Goal: Transaction & Acquisition: Purchase product/service

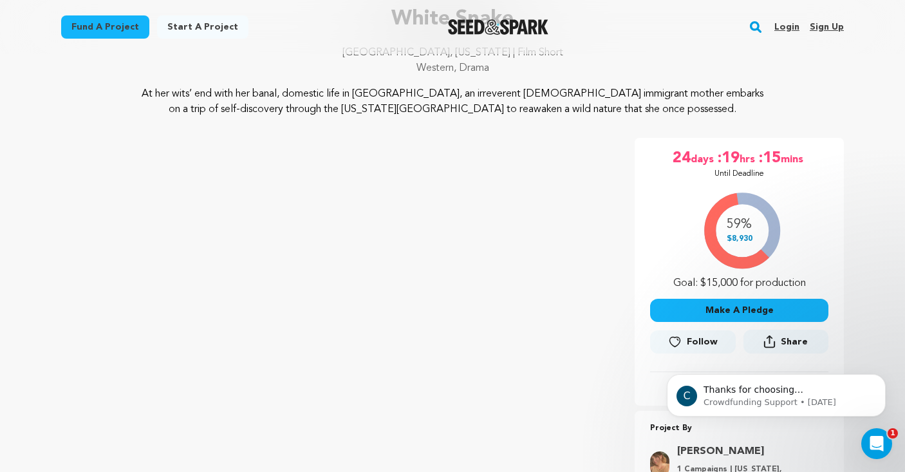
scroll to position [223, 0]
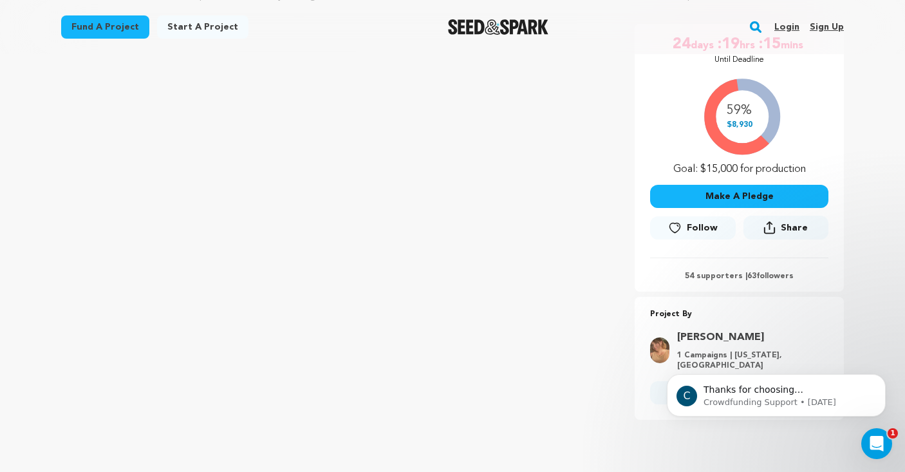
click at [734, 109] on div "59% $8,930 Goal: $15,000 for production" at bounding box center [739, 123] width 178 height 107
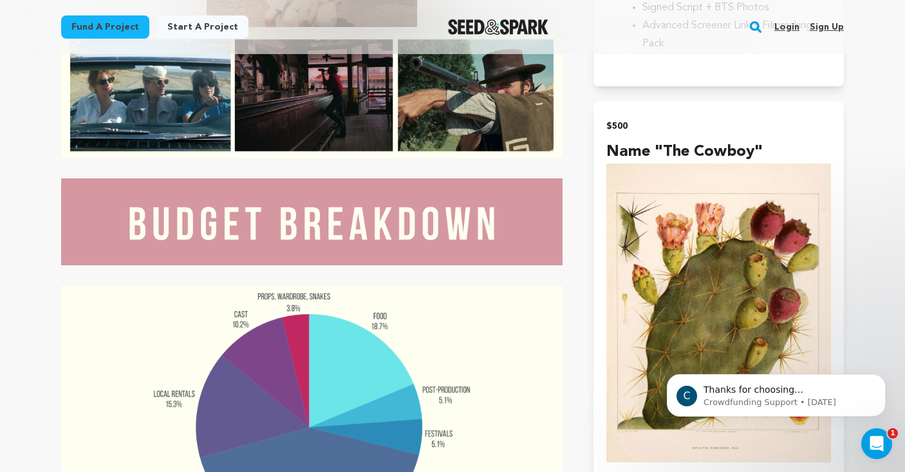
scroll to position [3934, 0]
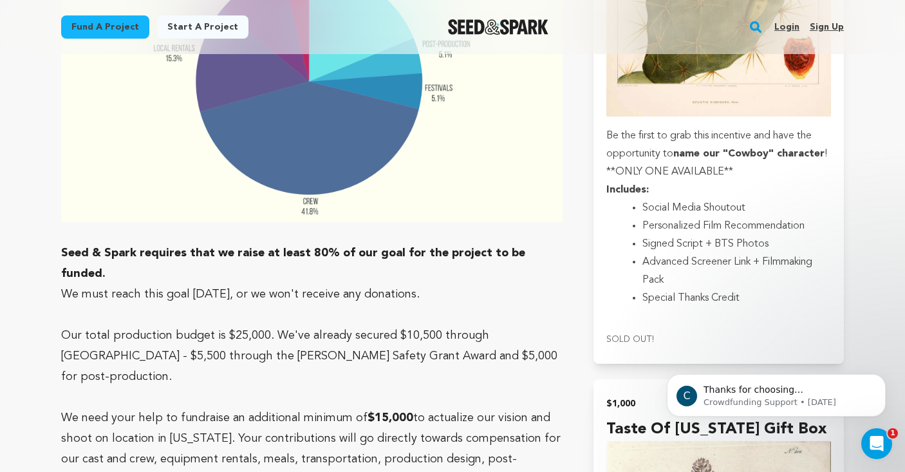
click at [527, 325] on p "Our total production budget is $25,000. We've already secured $10,500 through […" at bounding box center [311, 356] width 501 height 62
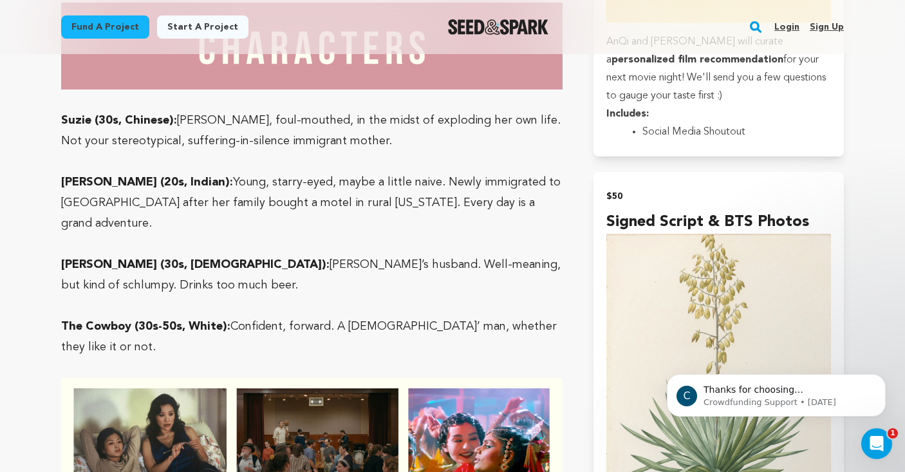
scroll to position [1558, 0]
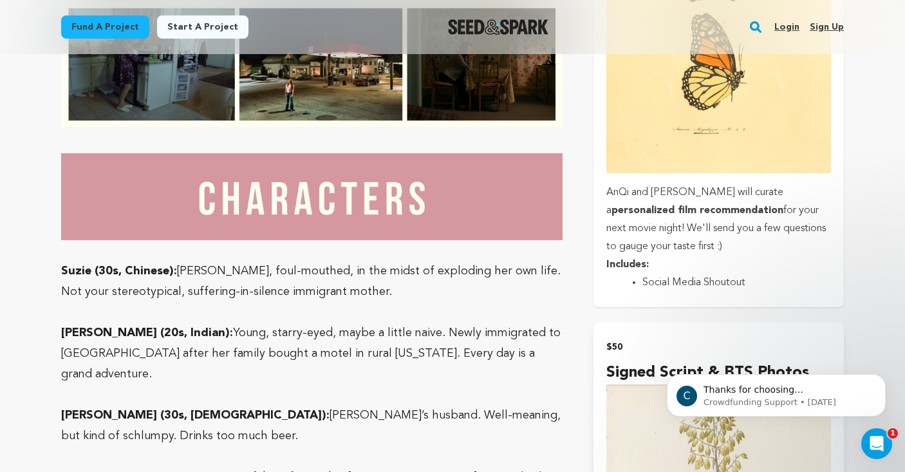
click at [707, 202] on p "AnQi and Holly will curate a personalized film recommendation for your next mov…" at bounding box center [718, 219] width 225 height 72
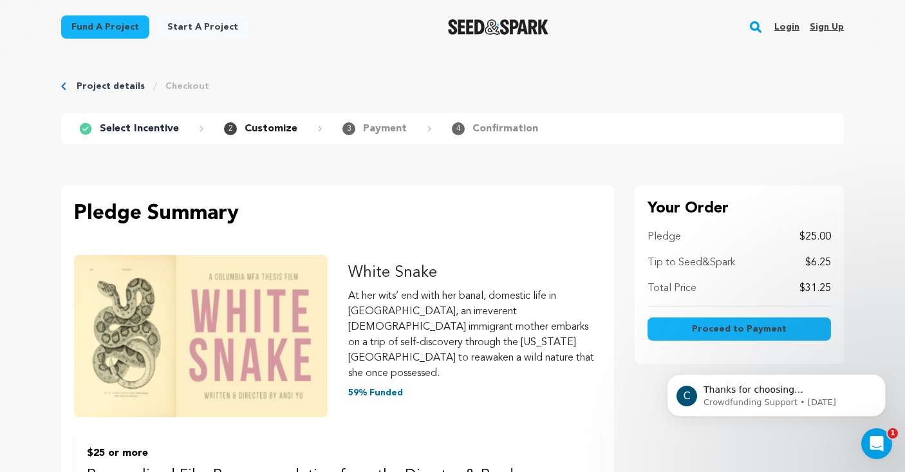
click at [719, 260] on p "Tip to Seed&Spark" at bounding box center [692, 262] width 88 height 15
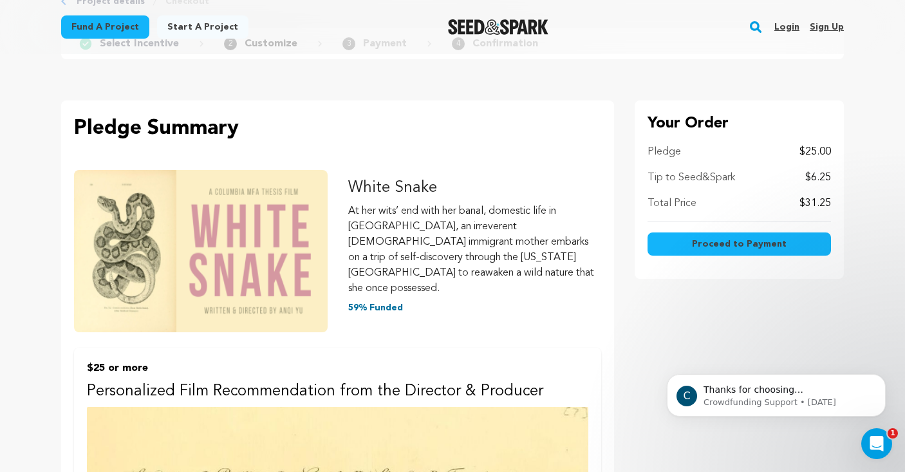
scroll to position [102, 0]
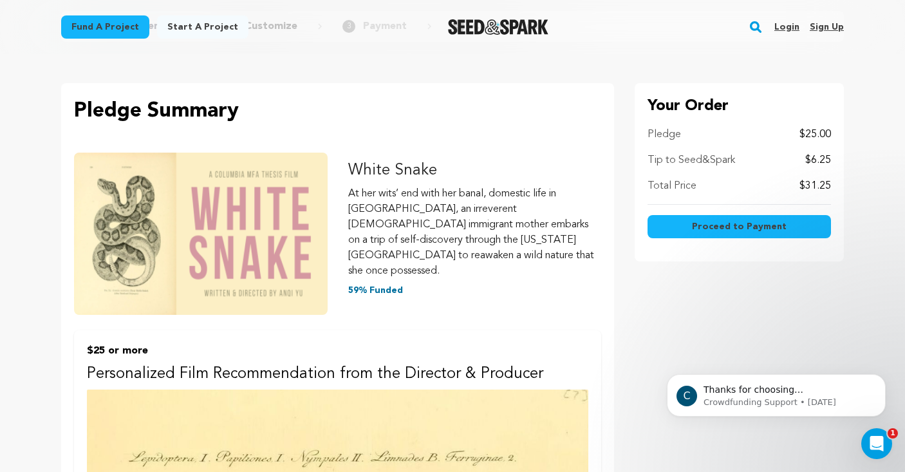
click at [726, 223] on span "Proceed to Payment" at bounding box center [739, 226] width 95 height 13
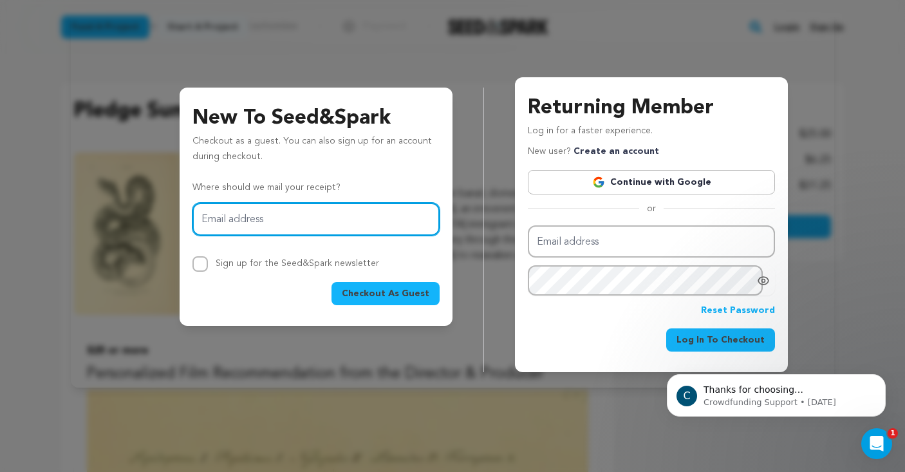
click at [337, 210] on input "Email address" at bounding box center [315, 219] width 247 height 33
type input "a"
click at [366, 209] on input "Email address" at bounding box center [315, 219] width 247 height 33
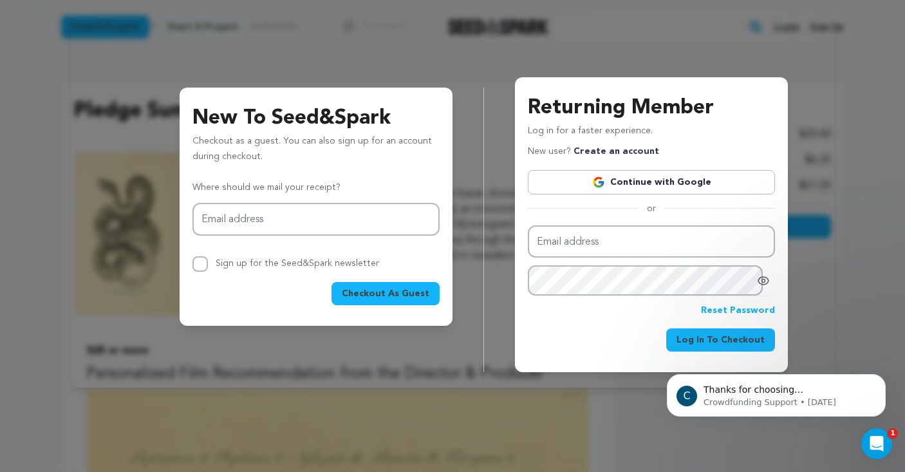
click at [389, 289] on span "Checkout As Guest" at bounding box center [386, 293] width 88 height 13
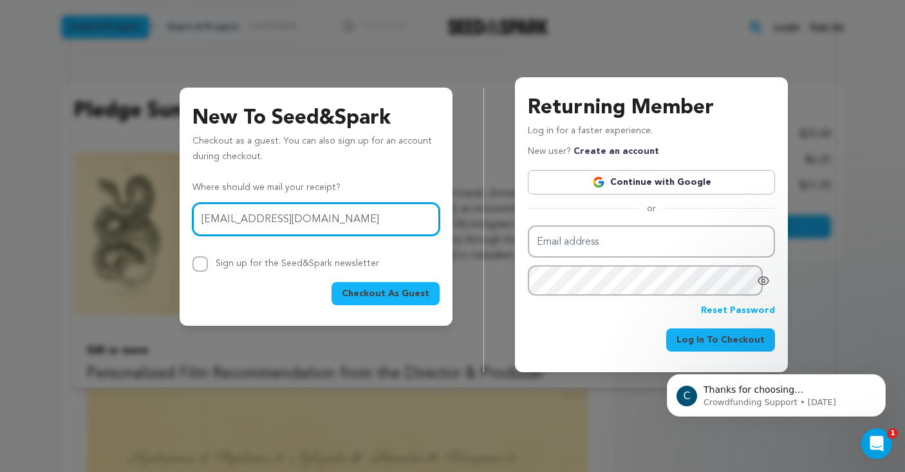
type input "[EMAIL_ADDRESS][DOMAIN_NAME]"
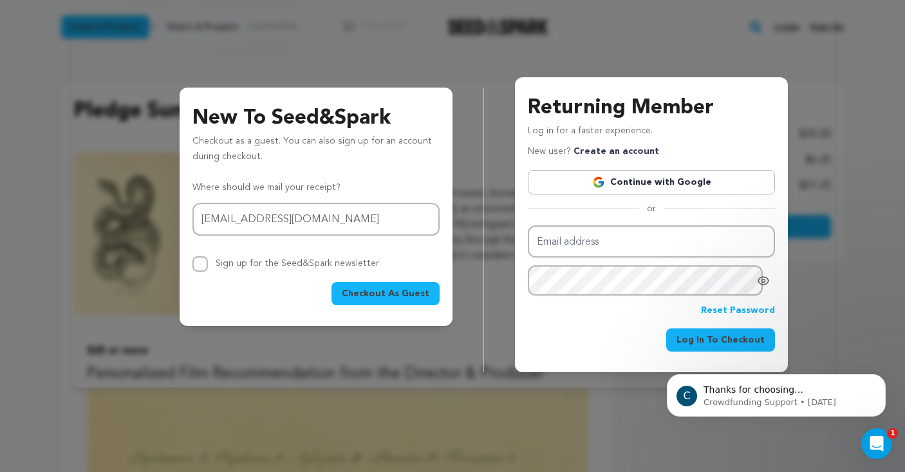
click at [418, 296] on span "Checkout As Guest" at bounding box center [386, 293] width 88 height 13
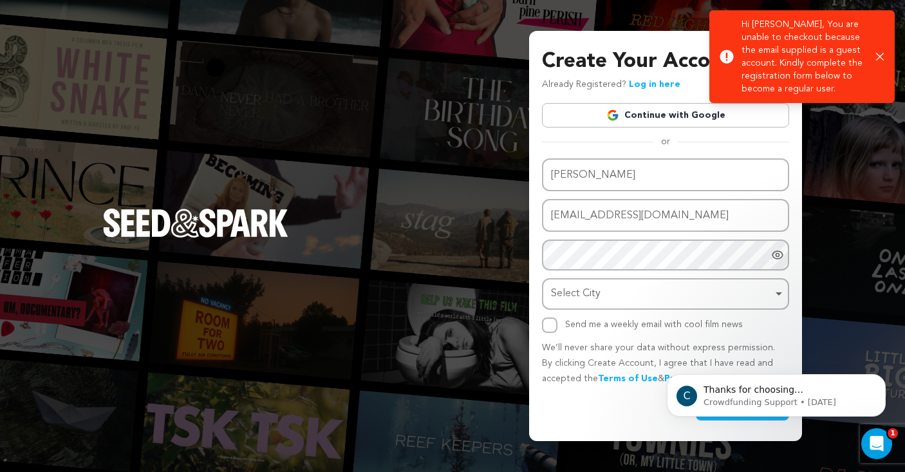
click at [882, 57] on icon "button" at bounding box center [880, 57] width 8 height 8
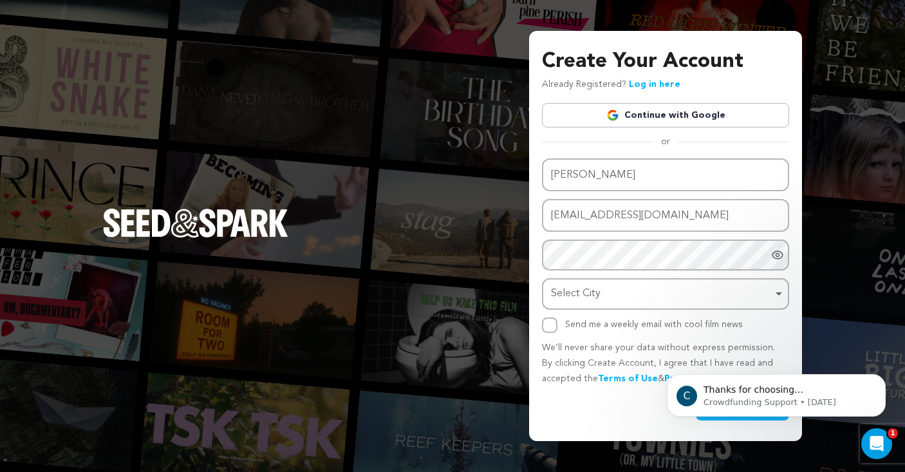
click at [655, 85] on link "Log in here" at bounding box center [654, 84] width 51 height 9
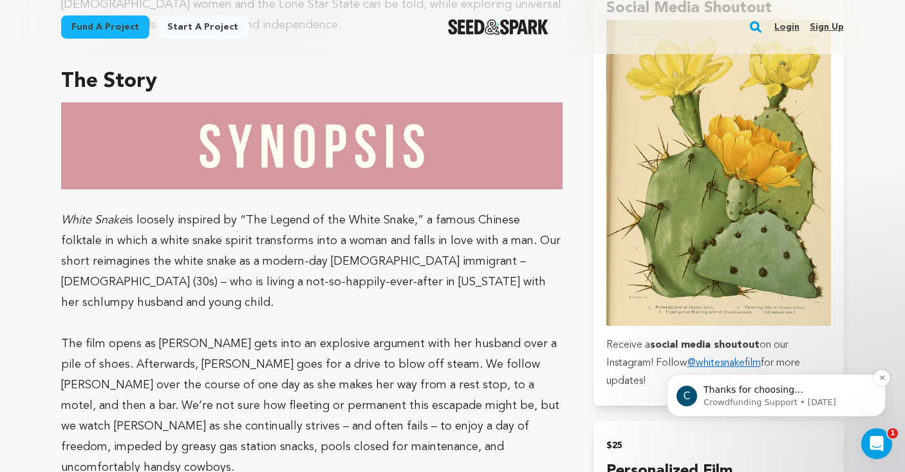
scroll to position [1372, 0]
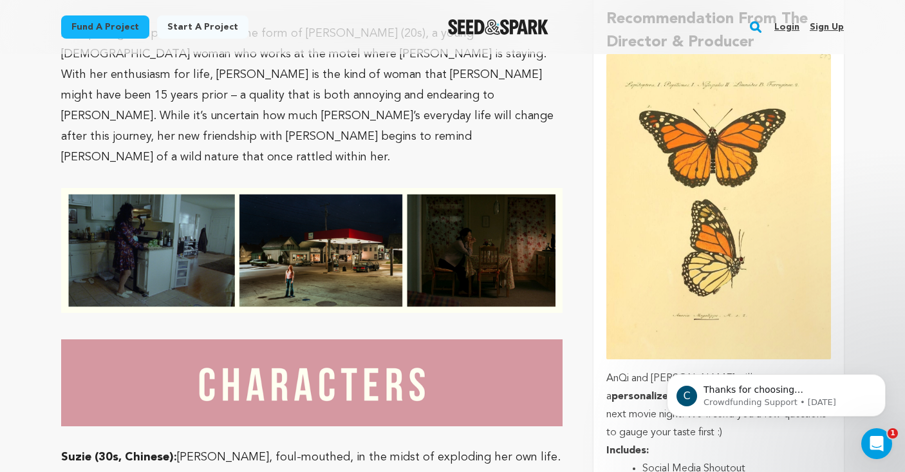
click at [735, 203] on img "submit" at bounding box center [718, 206] width 225 height 305
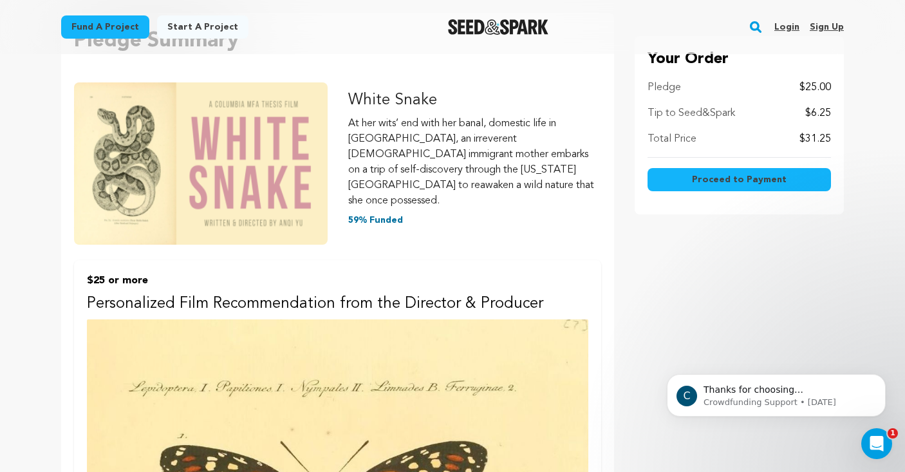
click at [739, 178] on span "Proceed to Payment" at bounding box center [739, 179] width 95 height 13
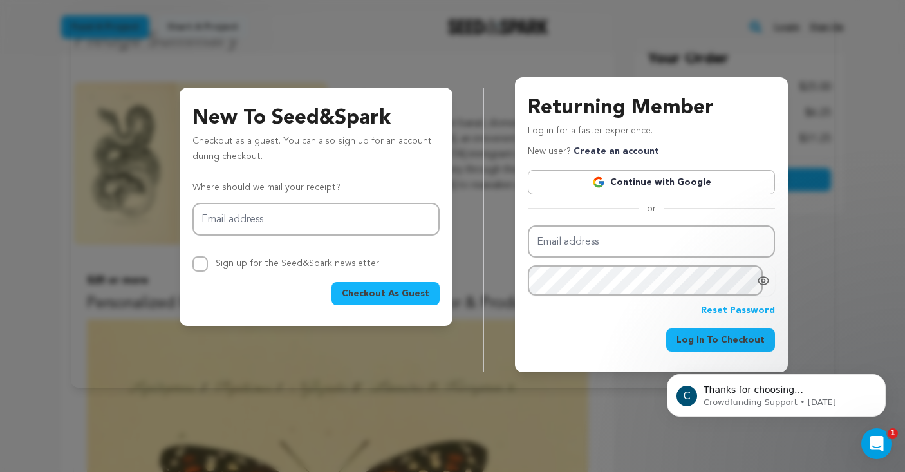
click at [317, 186] on p "Where should we mail your receipt?" at bounding box center [315, 187] width 247 height 15
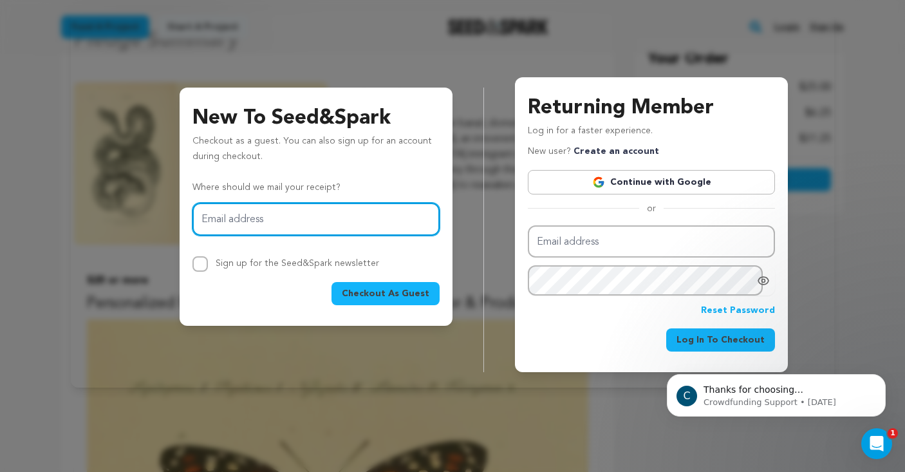
click at [306, 221] on input "Email address" at bounding box center [315, 219] width 247 height 33
type input "angelinah98@gmail.com"
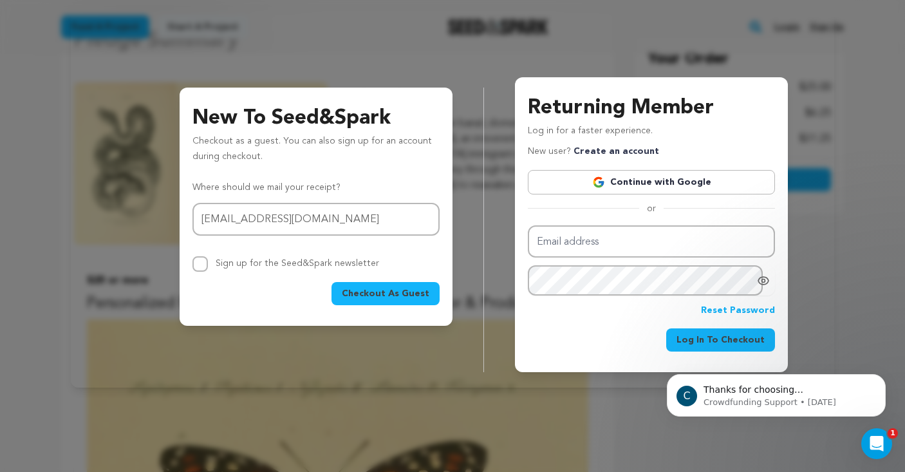
click at [377, 290] on span "Checkout As Guest" at bounding box center [386, 293] width 88 height 13
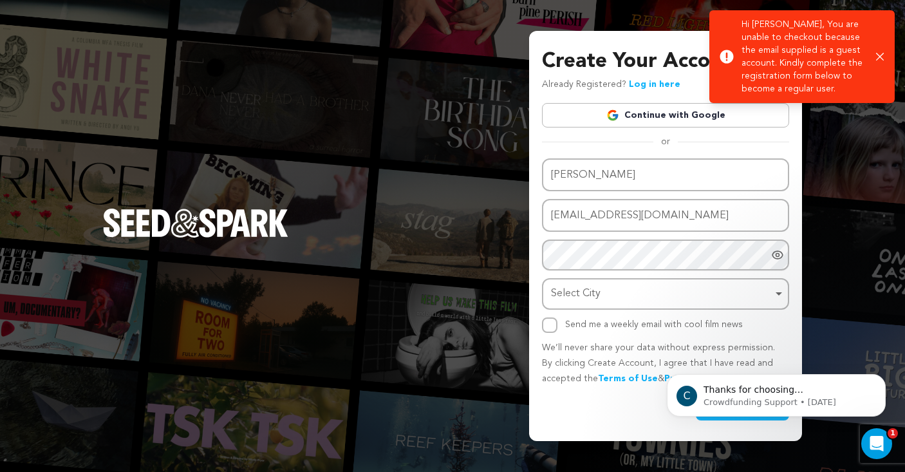
click at [662, 148] on span "or" at bounding box center [665, 141] width 24 height 13
click at [883, 381] on icon "Dismiss notification" at bounding box center [882, 377] width 7 height 7
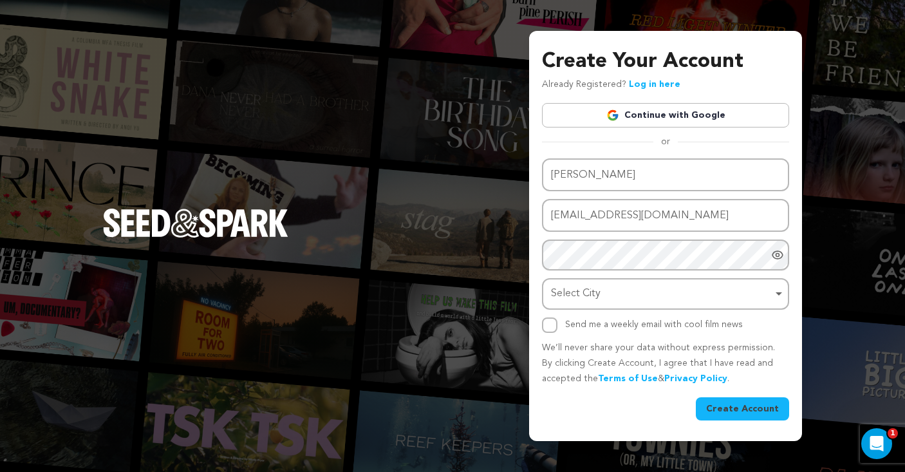
click at [880, 54] on icon "button" at bounding box center [876, 57] width 8 height 8
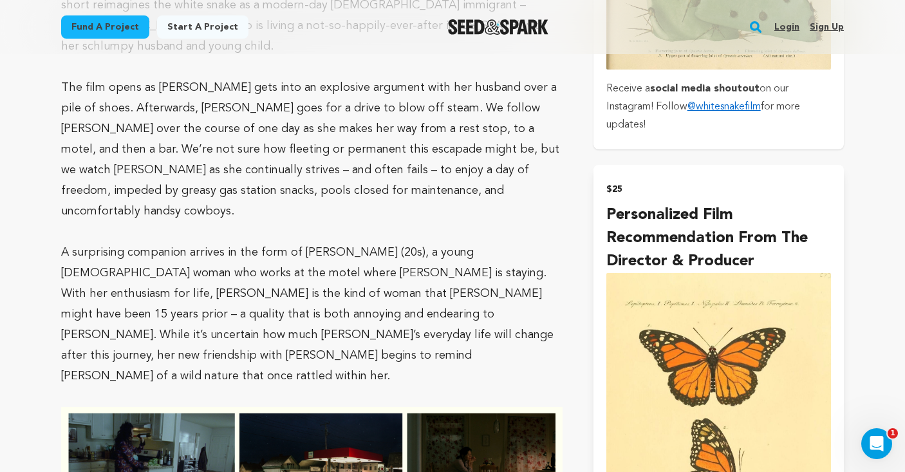
scroll to position [1180, 0]
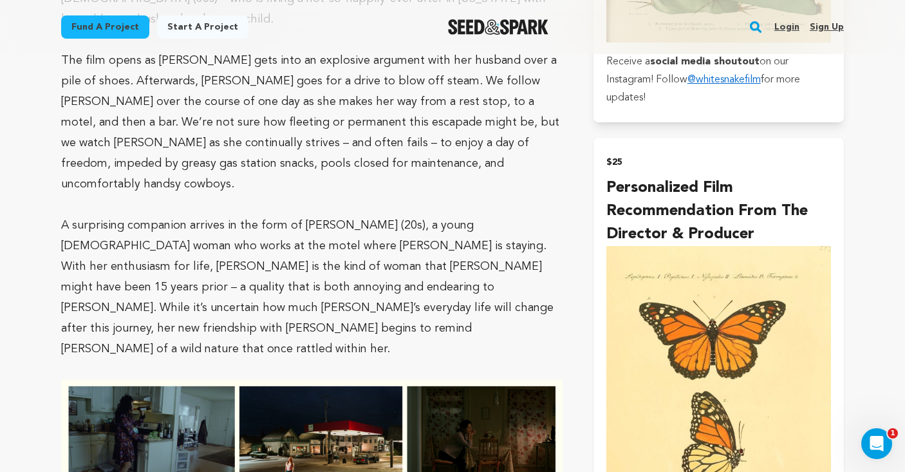
click at [691, 261] on img "submit" at bounding box center [718, 398] width 225 height 305
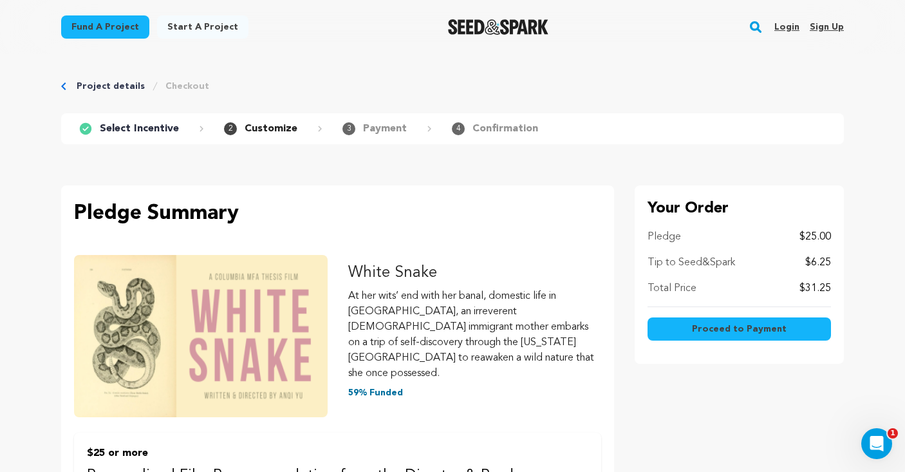
click at [713, 328] on span "Proceed to Payment" at bounding box center [739, 328] width 95 height 13
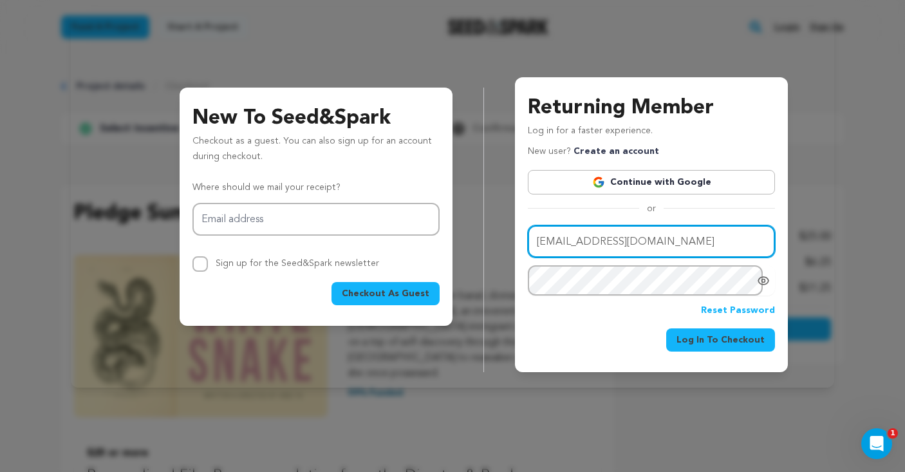
type input "angehue1620@gmail.com"
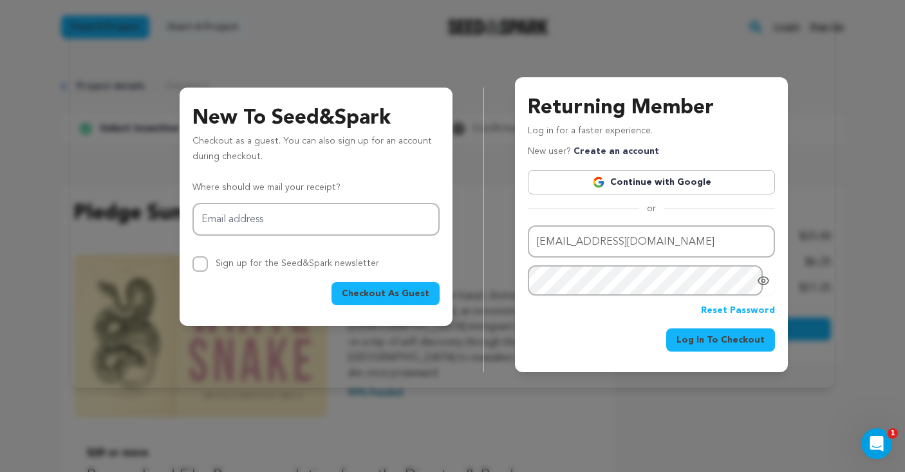
click at [720, 338] on span "Log In To Checkout" at bounding box center [721, 339] width 88 height 13
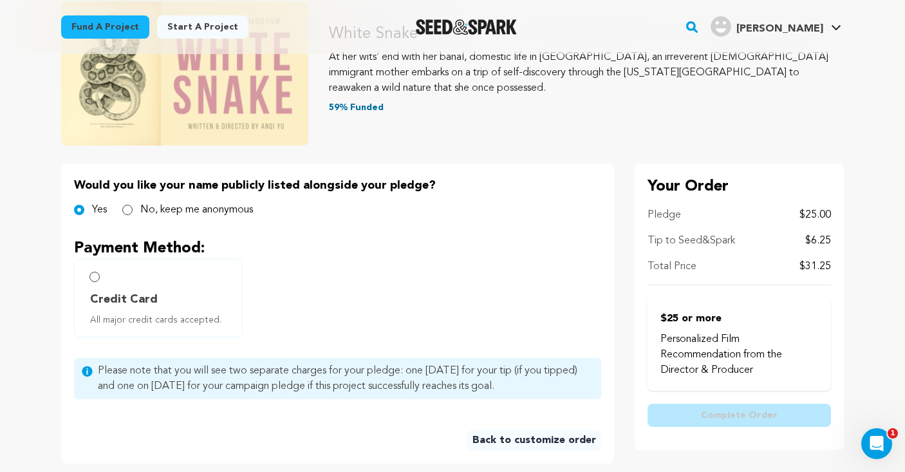
scroll to position [172, 0]
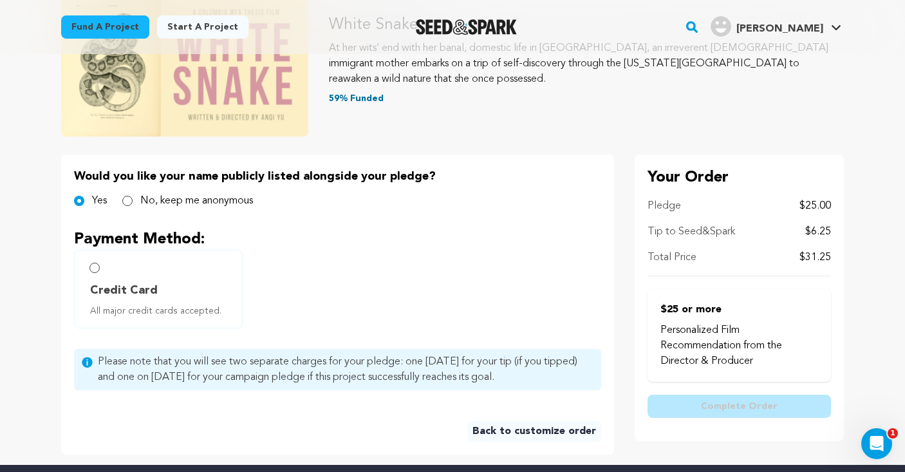
click at [207, 264] on label "Credit Card All major credit cards accepted." at bounding box center [158, 289] width 169 height 79
radio input "true"
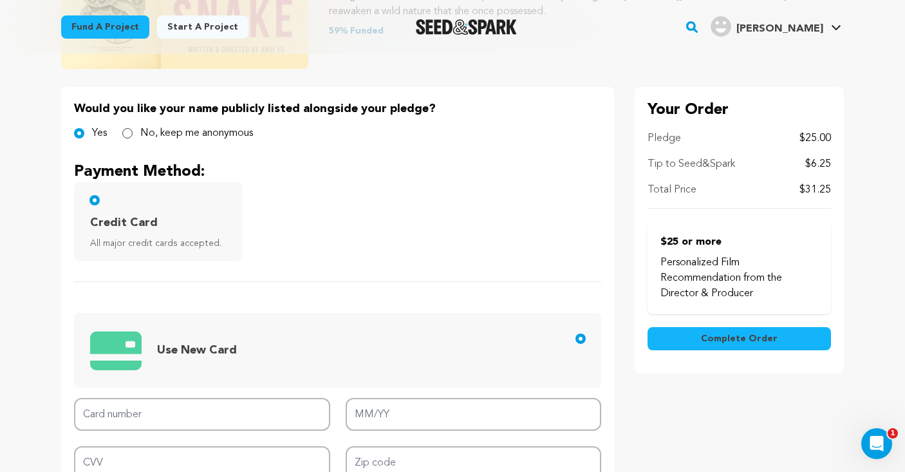
scroll to position [304, 0]
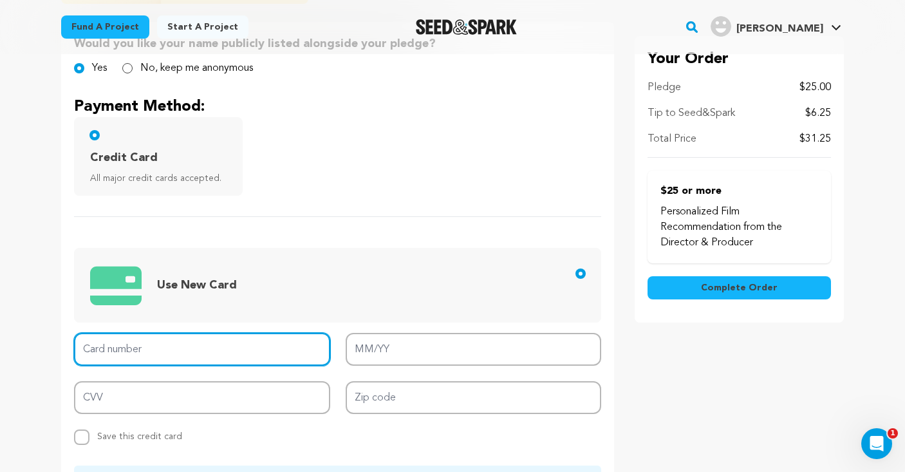
click at [252, 344] on input "Card number" at bounding box center [202, 349] width 256 height 33
type input "4147 2025 6316 3128"
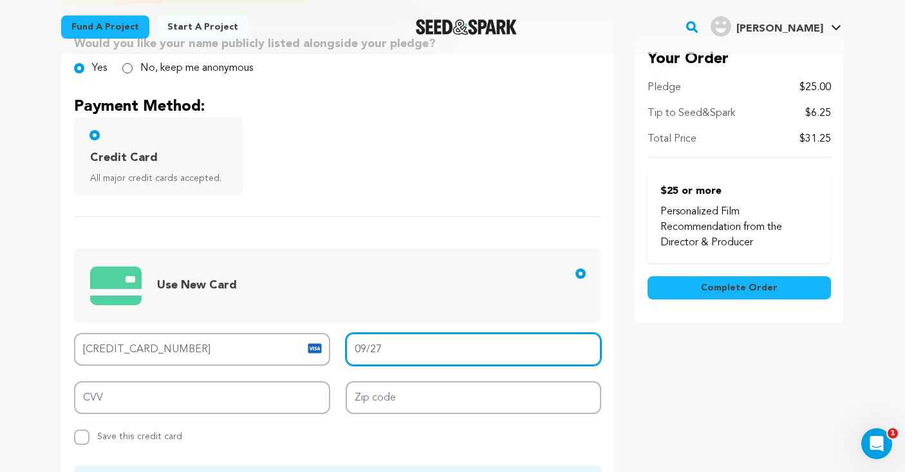
type input "09/27"
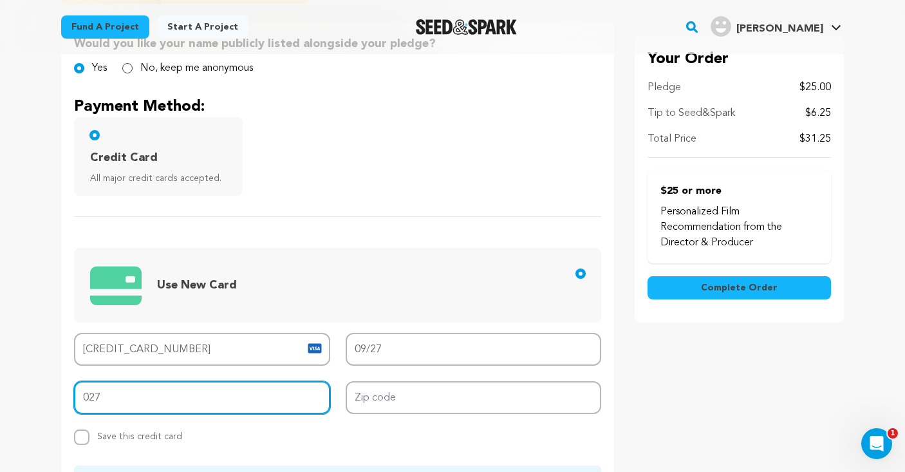
type input "027"
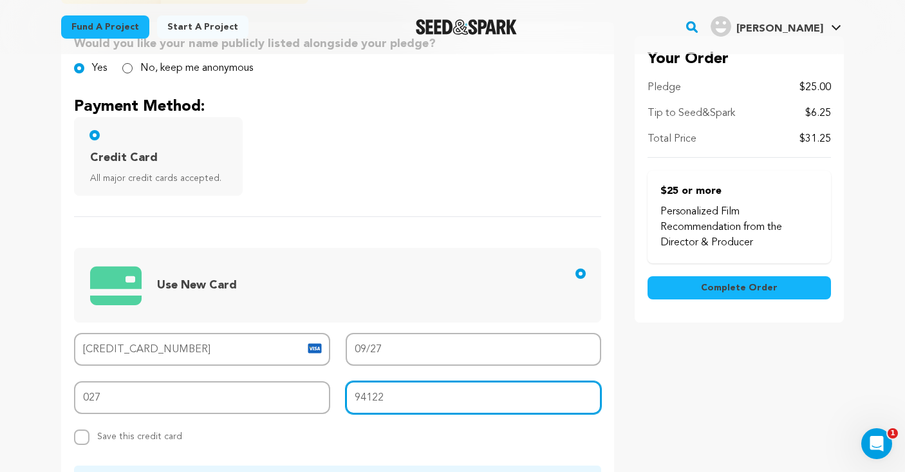
scroll to position [481, 0]
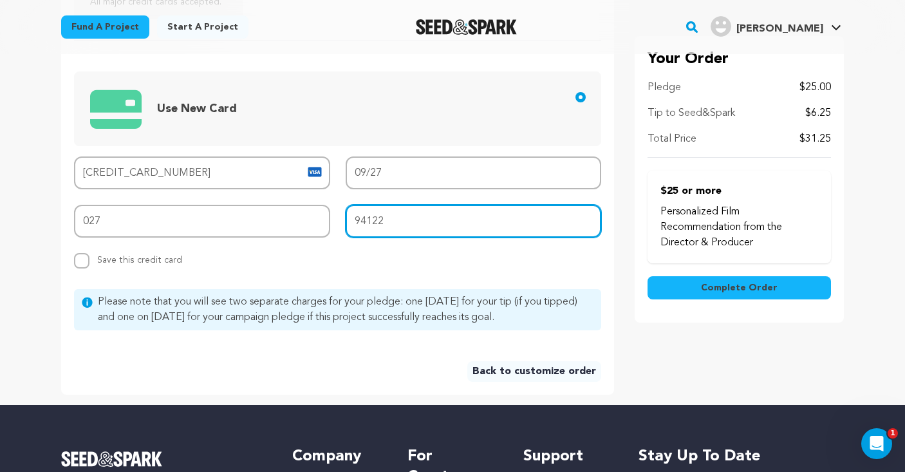
type input "94122"
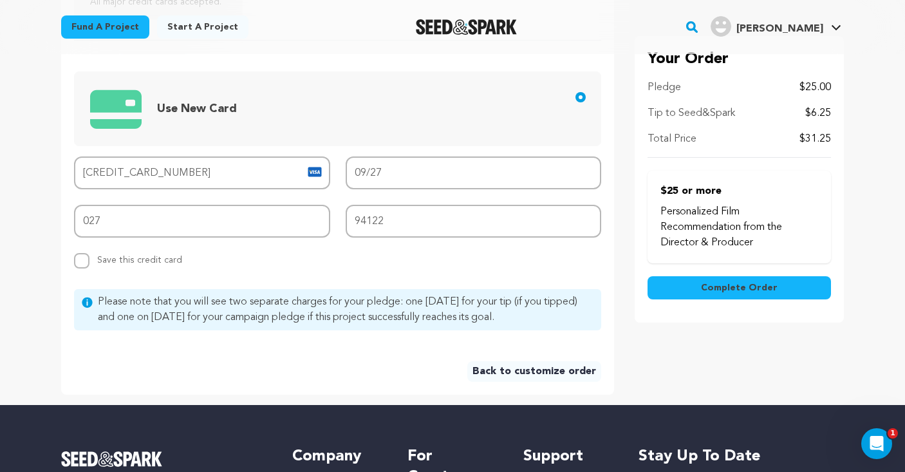
click at [282, 375] on div "Back to customize order" at bounding box center [337, 366] width 527 height 31
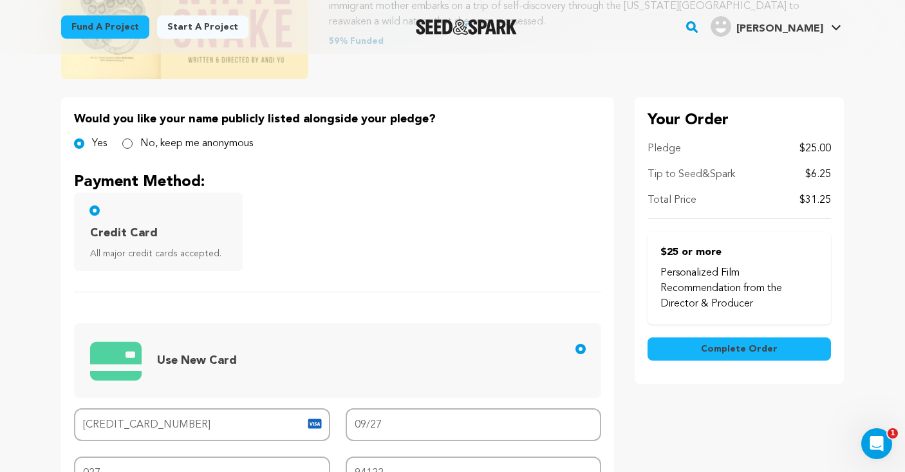
scroll to position [195, 0]
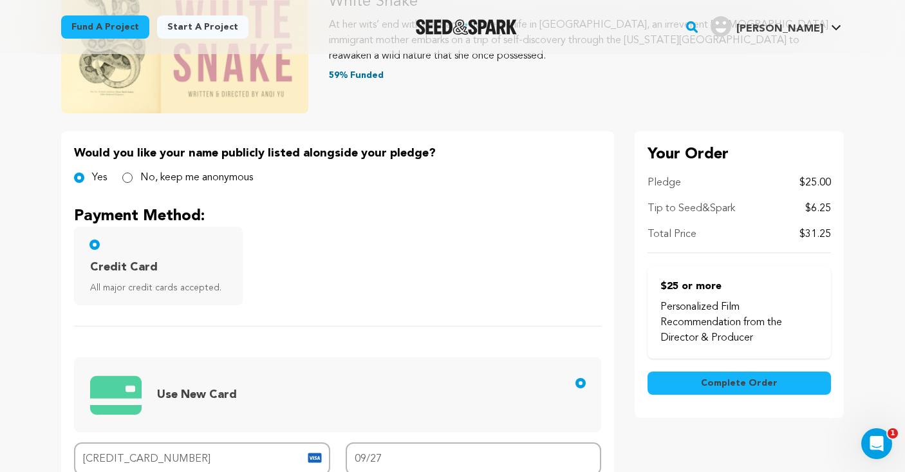
click at [825, 192] on div "Pledge $25.00 Tip to Seed&Spark $6.25 Total Price $31.25" at bounding box center [739, 214] width 183 height 78
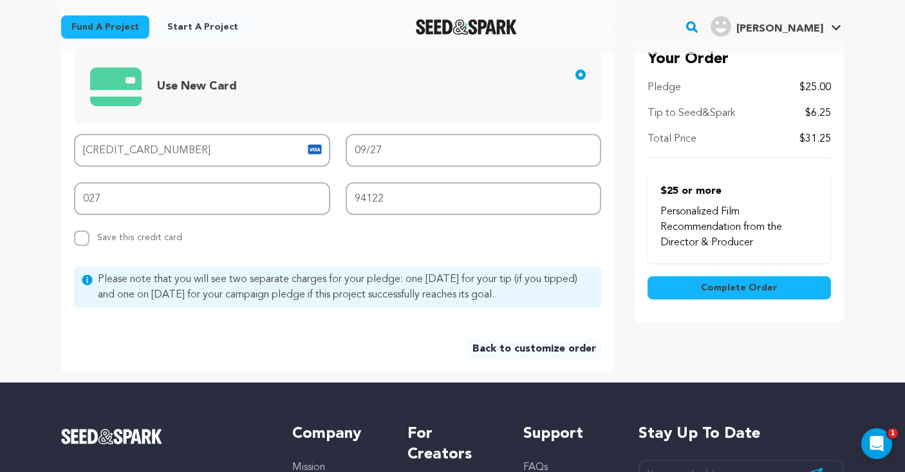
scroll to position [607, 0]
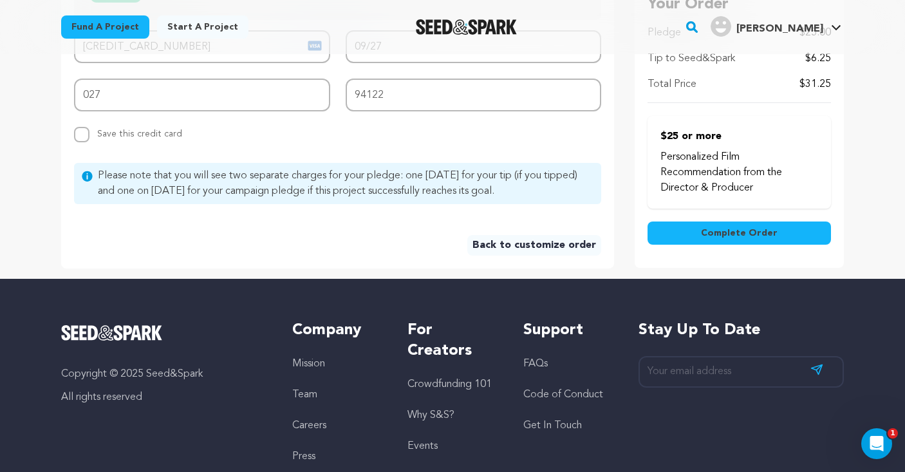
click at [451, 188] on span "Please note that you will see two separate charges for your pledge: one today f…" at bounding box center [346, 183] width 496 height 31
click at [539, 247] on link "Back to customize order" at bounding box center [534, 245] width 134 height 21
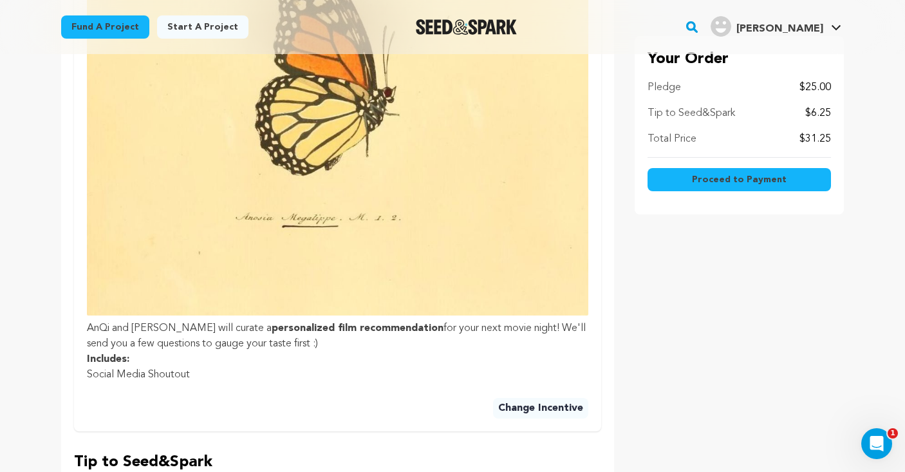
scroll to position [1005, 0]
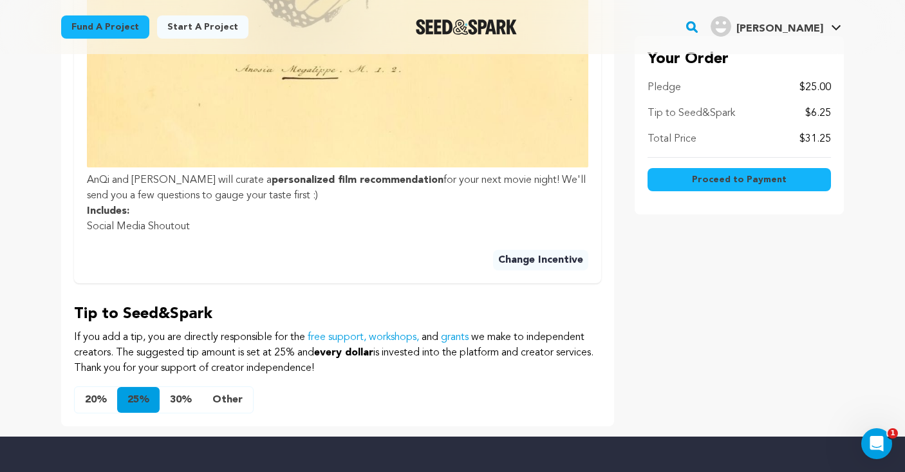
click at [230, 387] on button "Other" at bounding box center [227, 400] width 51 height 26
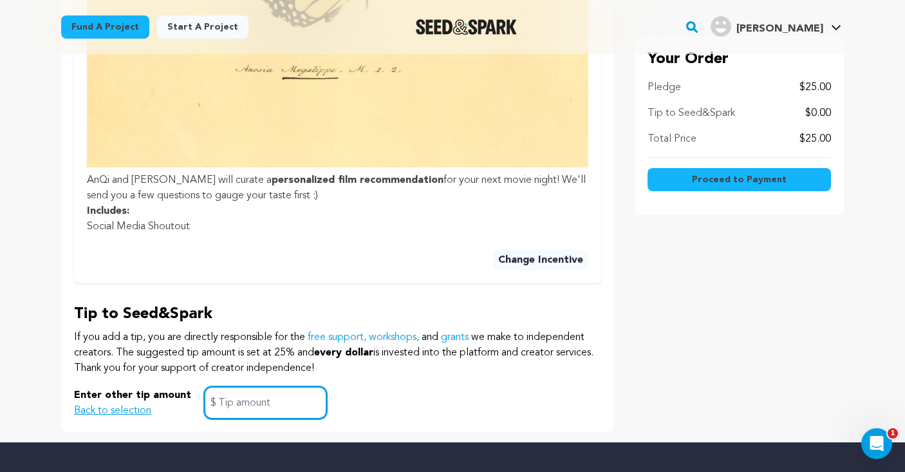
click at [257, 394] on input "text" at bounding box center [265, 402] width 123 height 33
type input "0.00"
click at [447, 392] on div "Enter other tip amount Back to selection 0.00 $" at bounding box center [337, 402] width 527 height 33
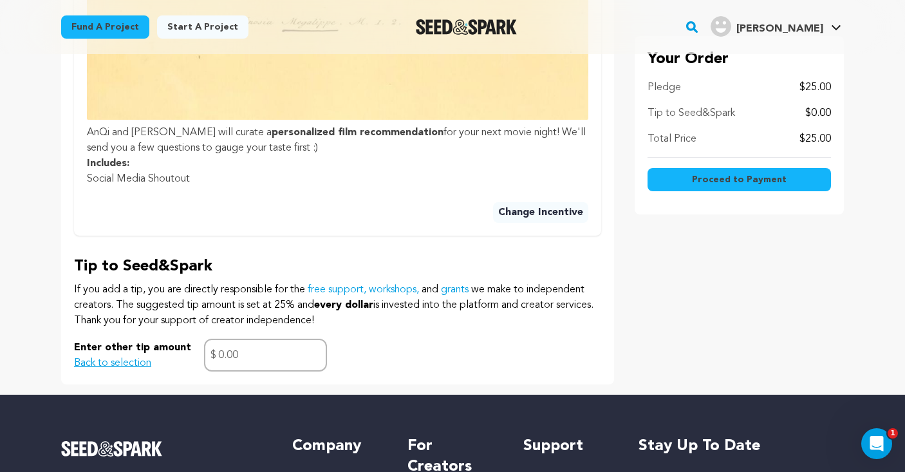
scroll to position [1053, 0]
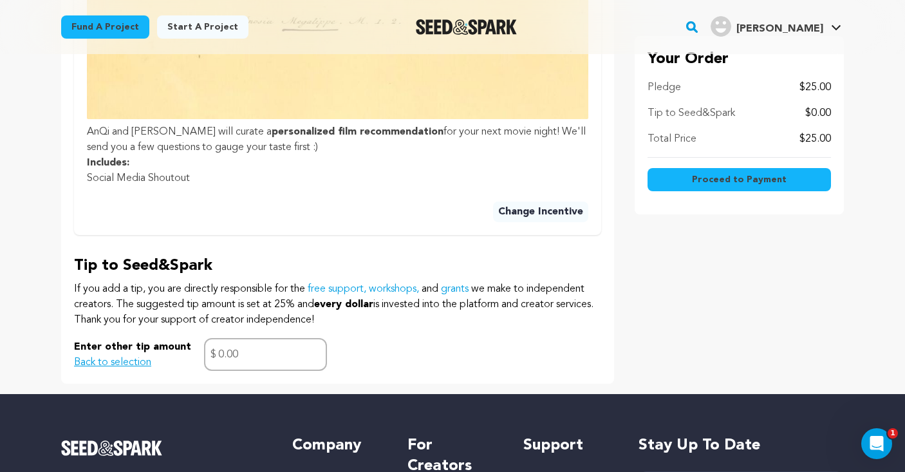
click at [757, 180] on span "Proceed to Payment" at bounding box center [739, 179] width 95 height 13
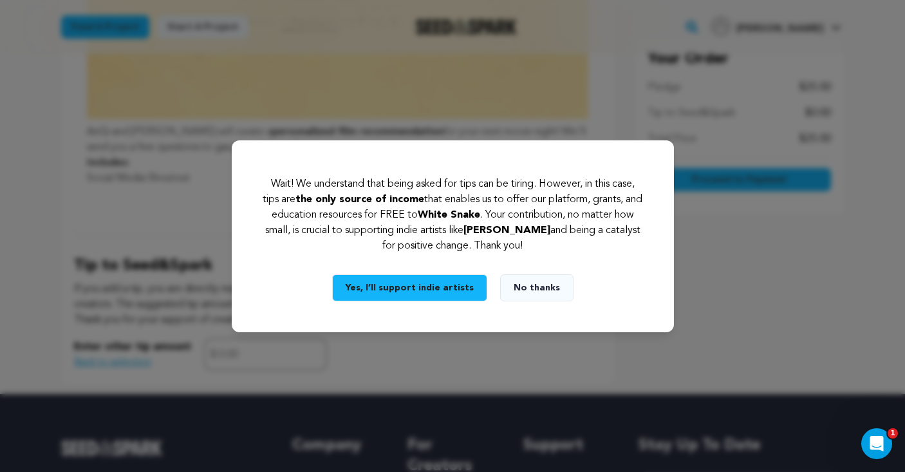
click at [538, 287] on button "No thanks" at bounding box center [536, 287] width 73 height 27
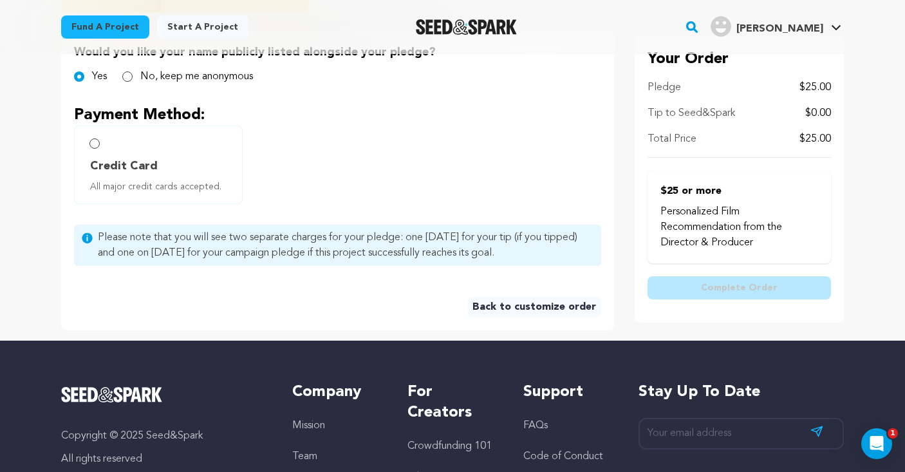
scroll to position [214, 0]
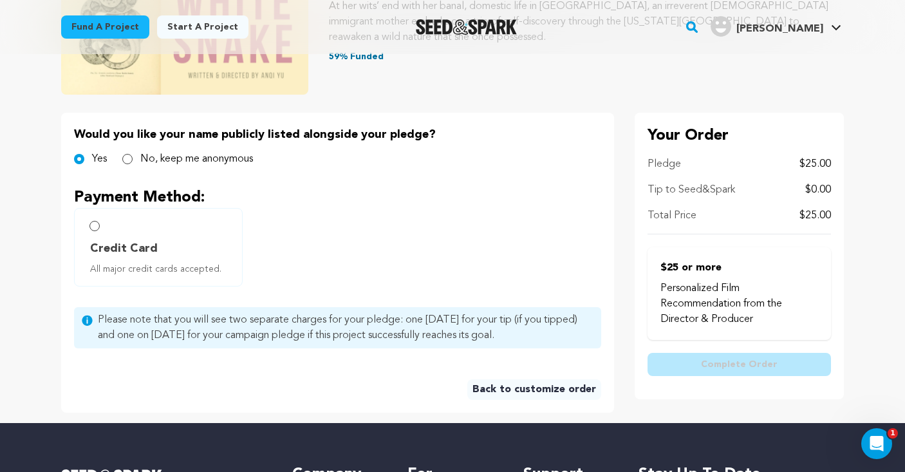
click at [155, 230] on label "Credit Card All major credit cards accepted." at bounding box center [158, 247] width 169 height 79
radio input "true"
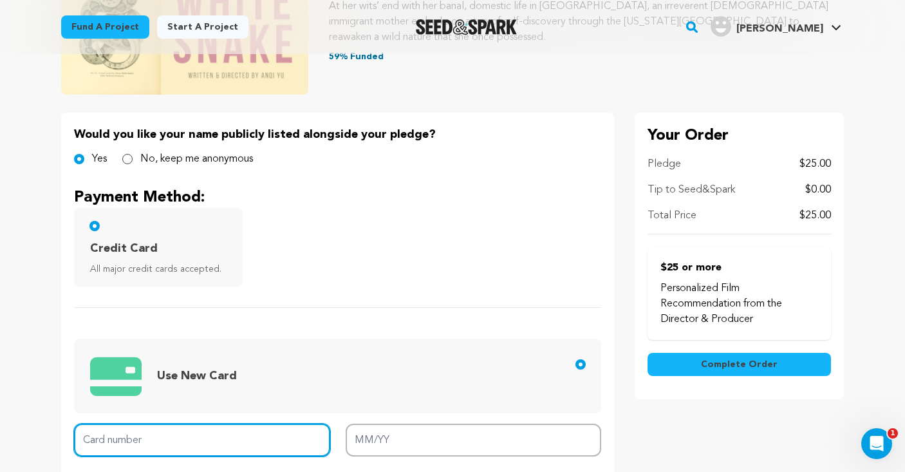
click at [167, 449] on input "Card number" at bounding box center [202, 440] width 256 height 33
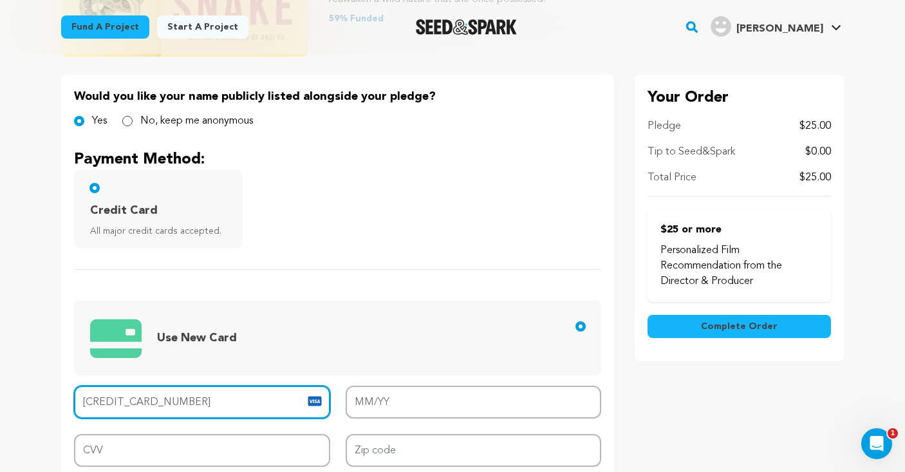
type input "4147 2025 6316 3128"
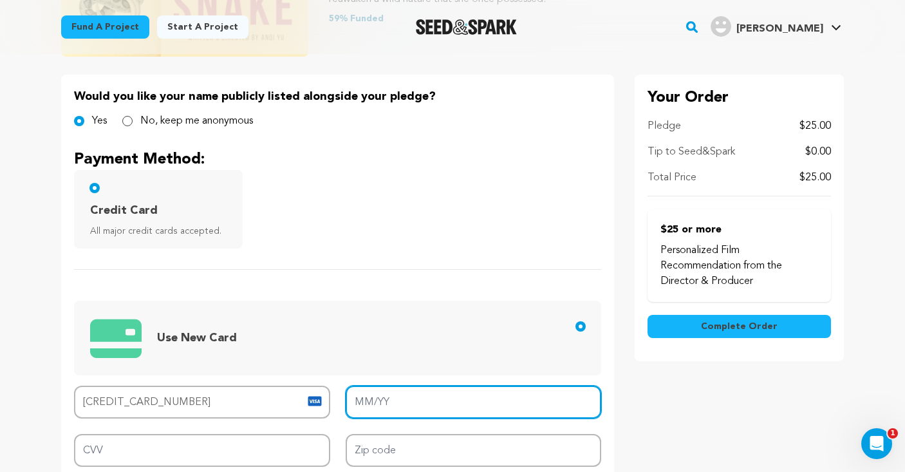
click at [398, 407] on input "MM/YY" at bounding box center [474, 402] width 256 height 33
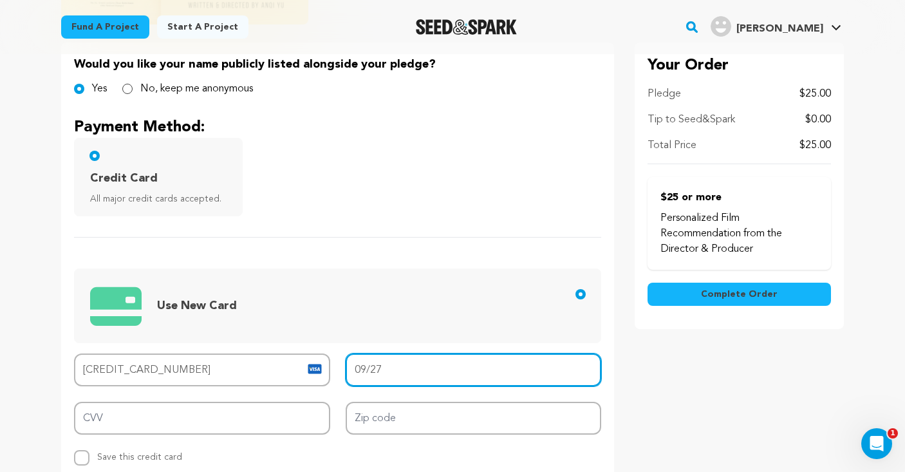
scroll to position [313, 0]
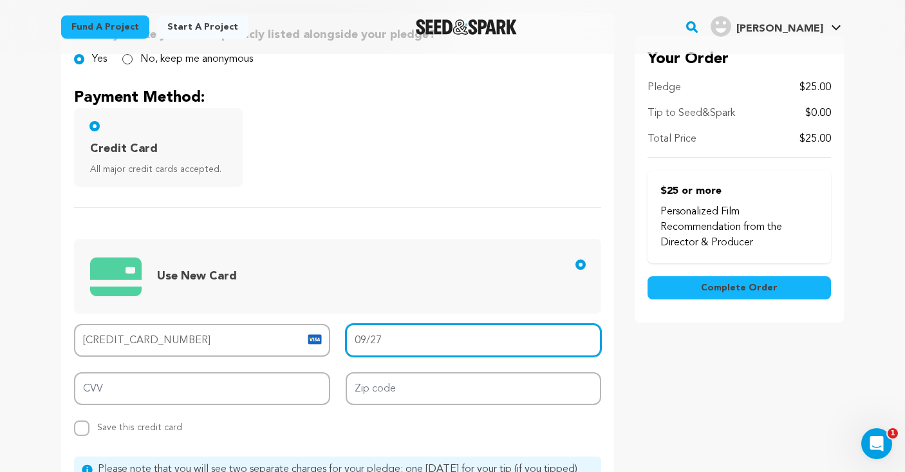
type input "09/27"
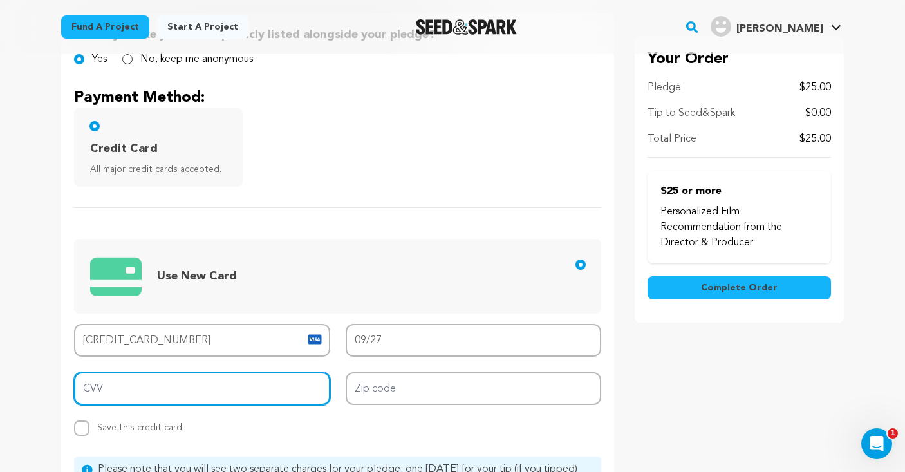
click at [260, 396] on input "CVV" at bounding box center [202, 388] width 256 height 33
type input "027"
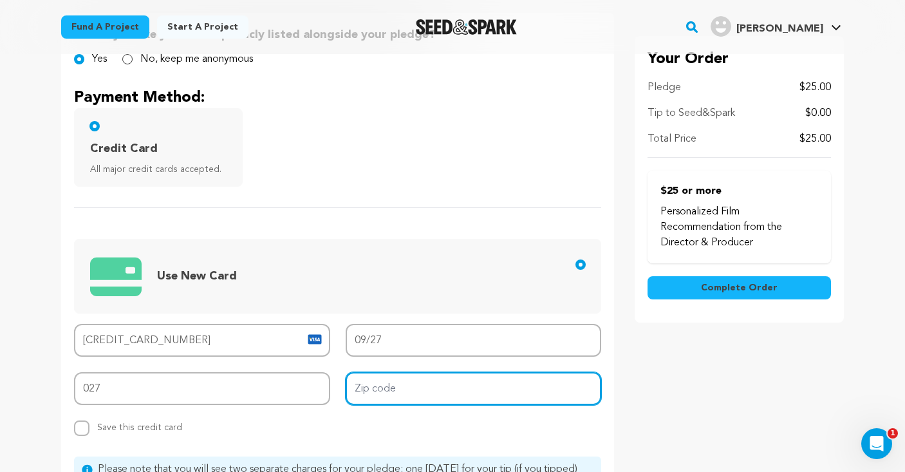
click at [376, 391] on input "Zip code" at bounding box center [474, 388] width 256 height 33
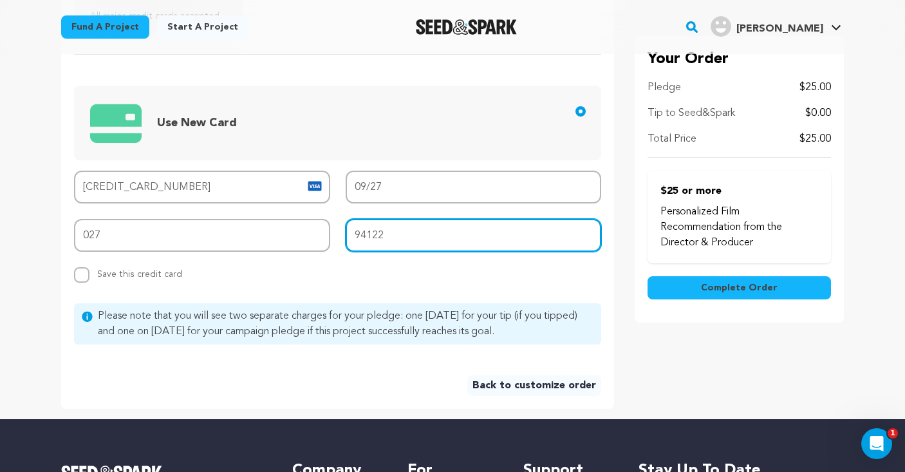
scroll to position [577, 0]
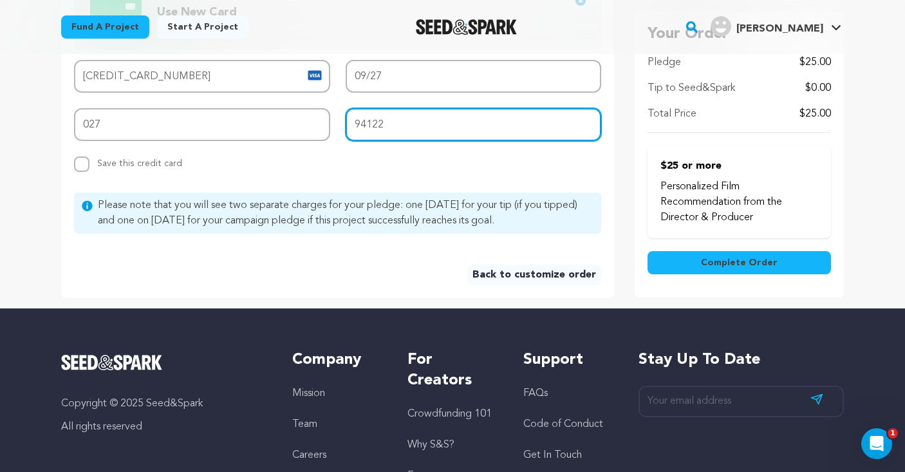
type input "94122"
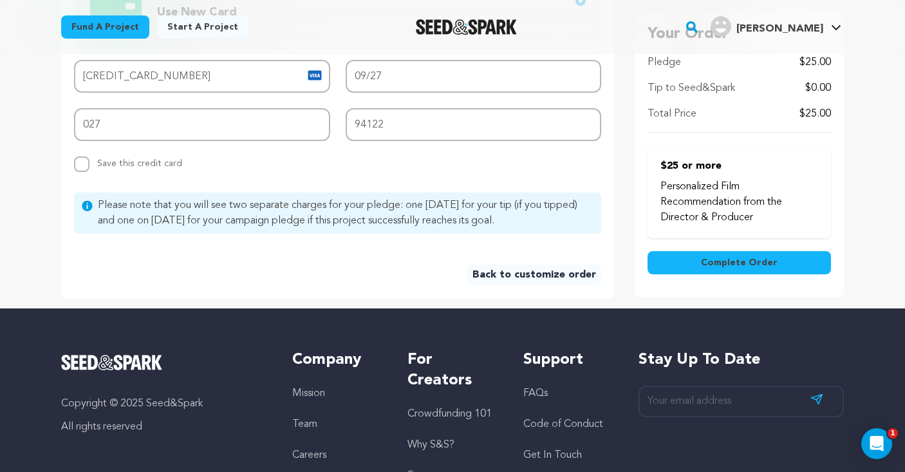
click at [742, 261] on span "Complete Order" at bounding box center [739, 263] width 77 height 13
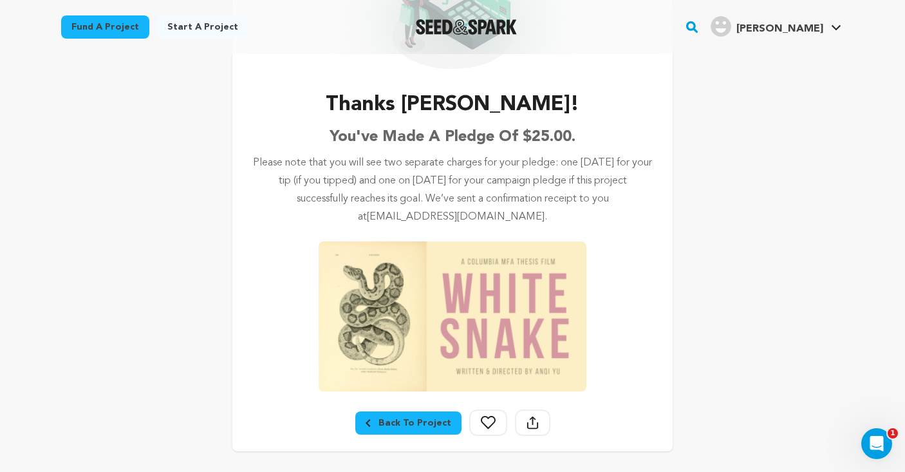
scroll to position [139, 0]
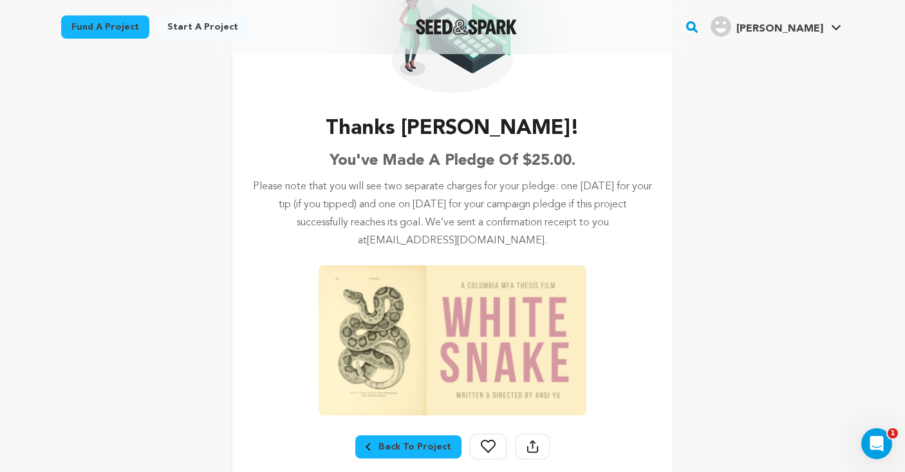
click at [402, 446] on div "Back To Project" at bounding box center [409, 446] width 86 height 13
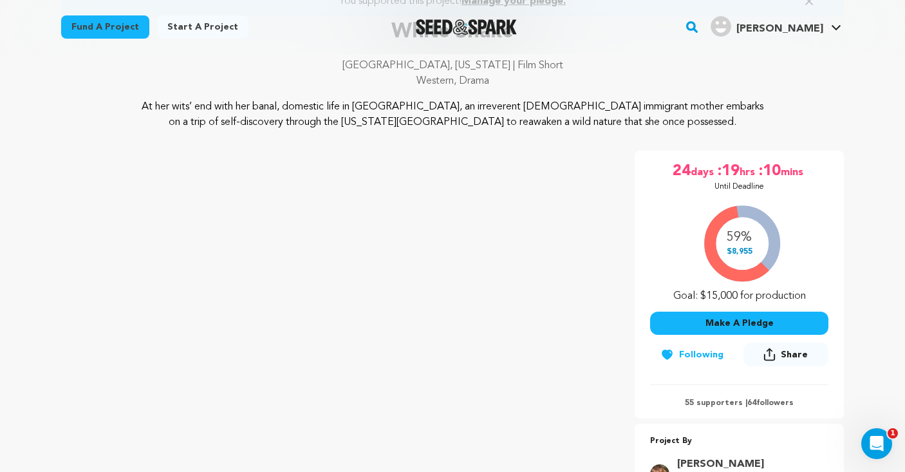
scroll to position [70, 0]
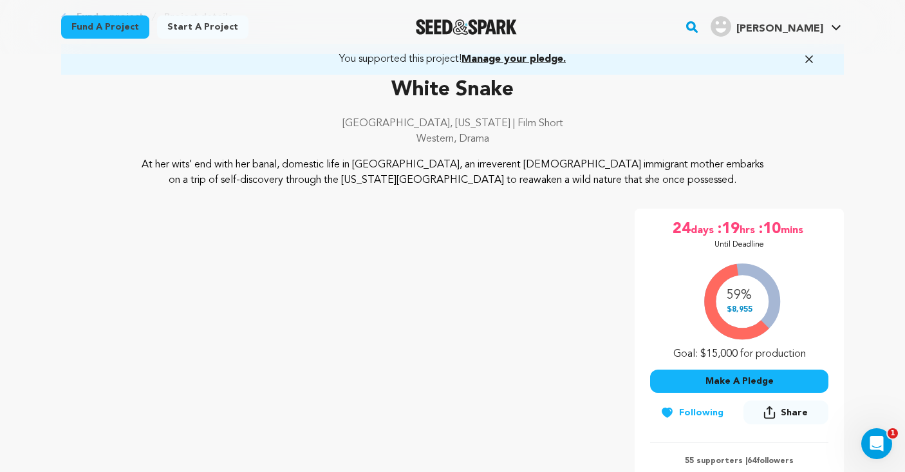
click at [709, 460] on p "55 supporters | 64 followers" at bounding box center [739, 461] width 178 height 10
click at [773, 458] on p "55 supporters | 64 followers" at bounding box center [739, 461] width 178 height 10
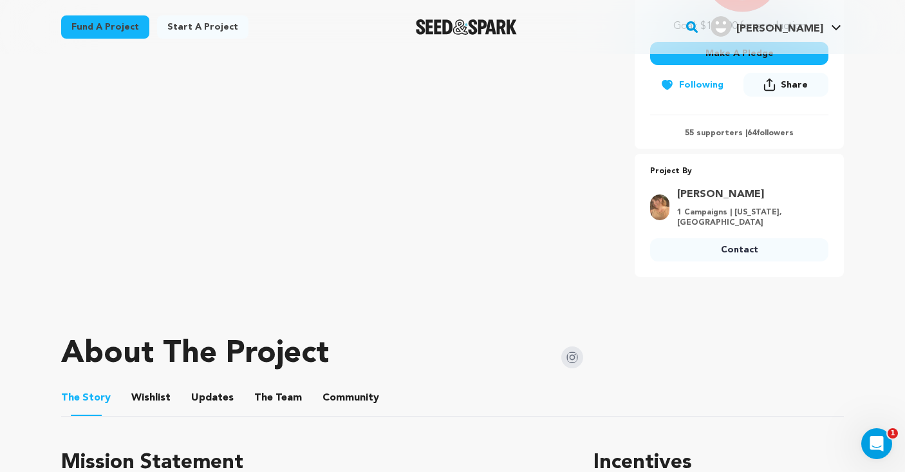
scroll to position [422, 0]
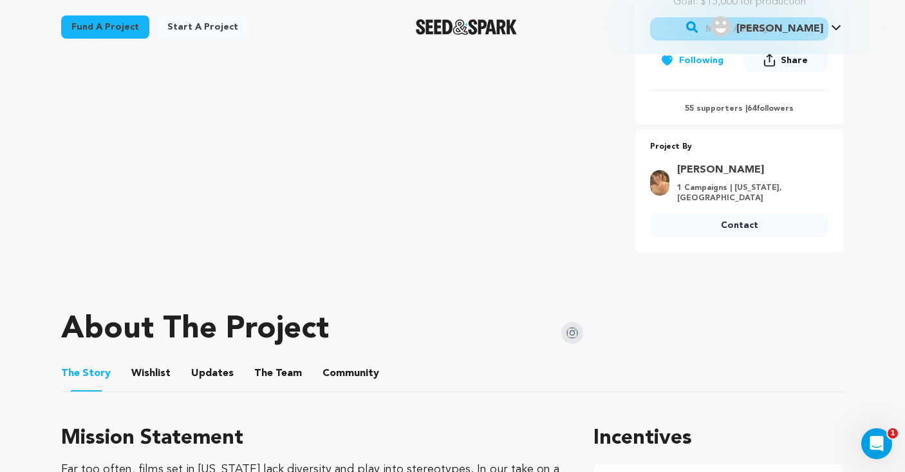
click at [351, 377] on button "Community" at bounding box center [350, 375] width 31 height 31
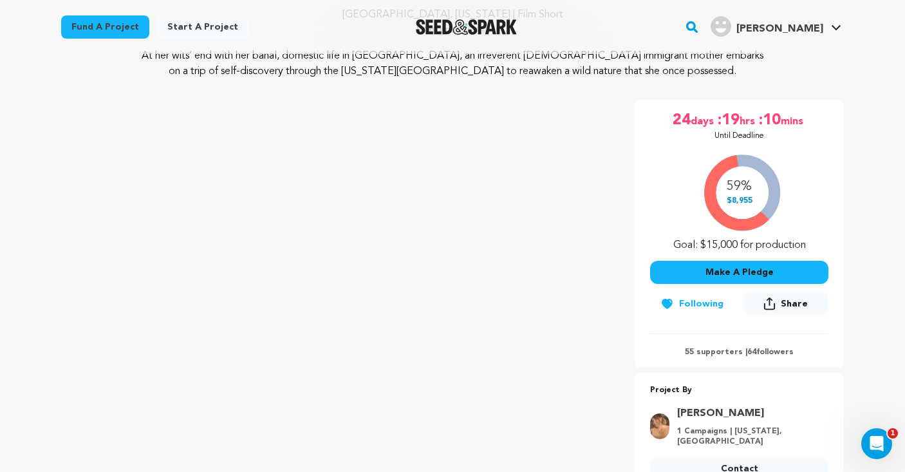
scroll to position [3, 0]
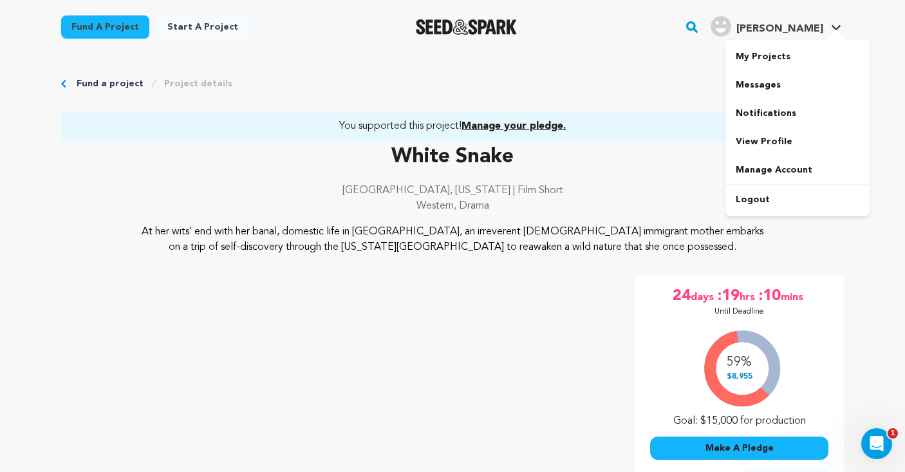
click at [799, 30] on span "[PERSON_NAME]" at bounding box center [779, 29] width 87 height 10
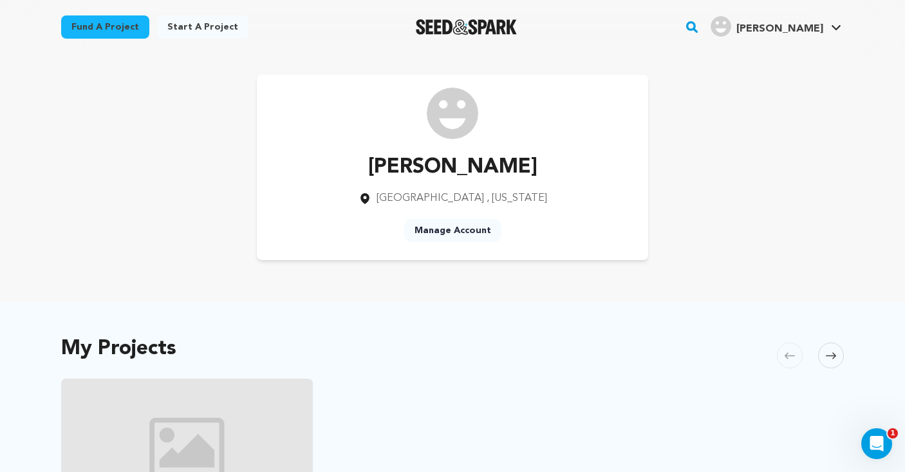
click at [463, 229] on link "Manage Account" at bounding box center [452, 230] width 97 height 23
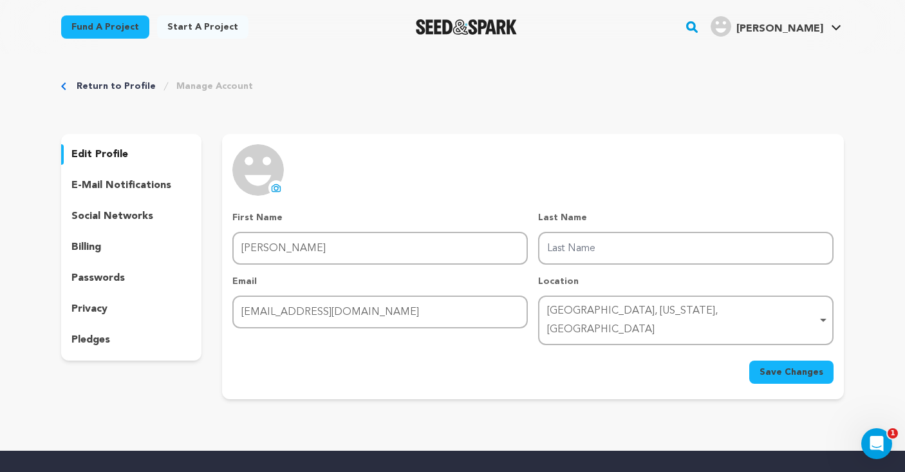
click at [659, 181] on div "uploading spinner upload profile image First Name First Name Angelina Last Name…" at bounding box center [532, 263] width 601 height 239
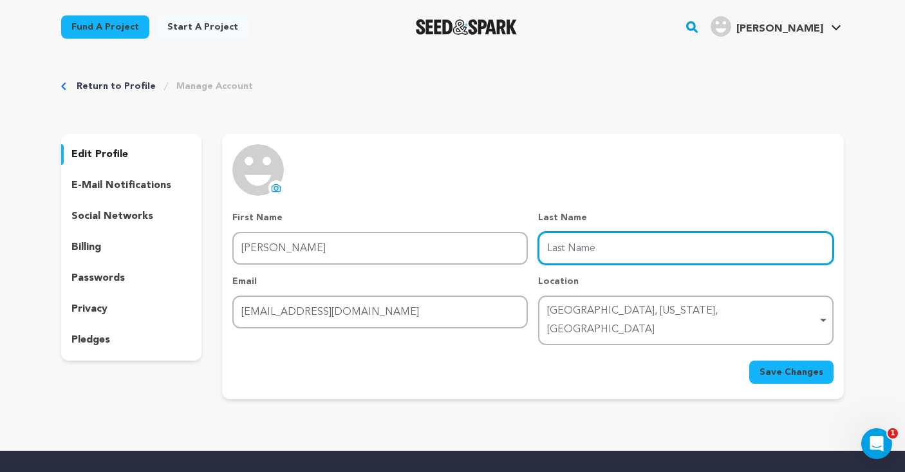
click at [579, 251] on input "Last Name" at bounding box center [685, 248] width 295 height 33
type input "Hue"
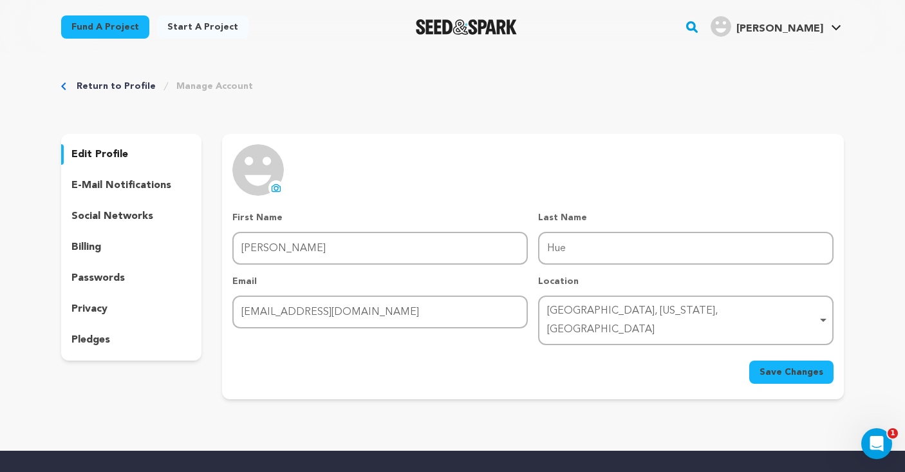
click at [816, 366] on span "Save Changes" at bounding box center [792, 372] width 64 height 13
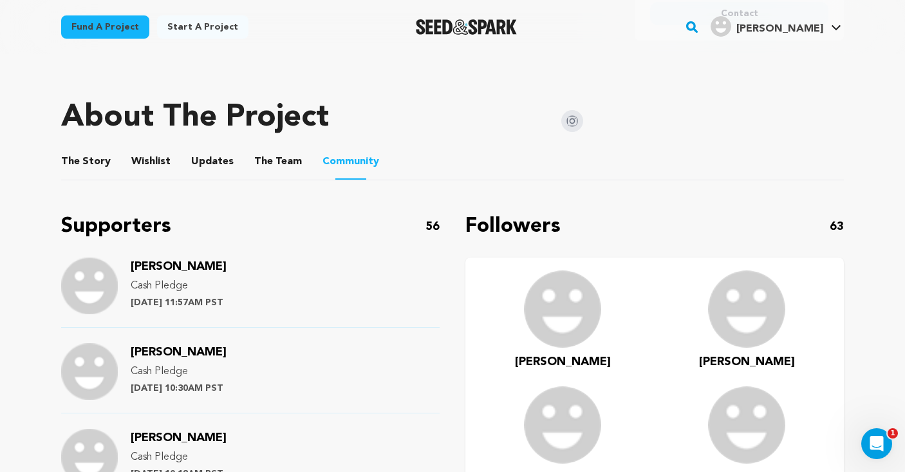
scroll to position [794, 0]
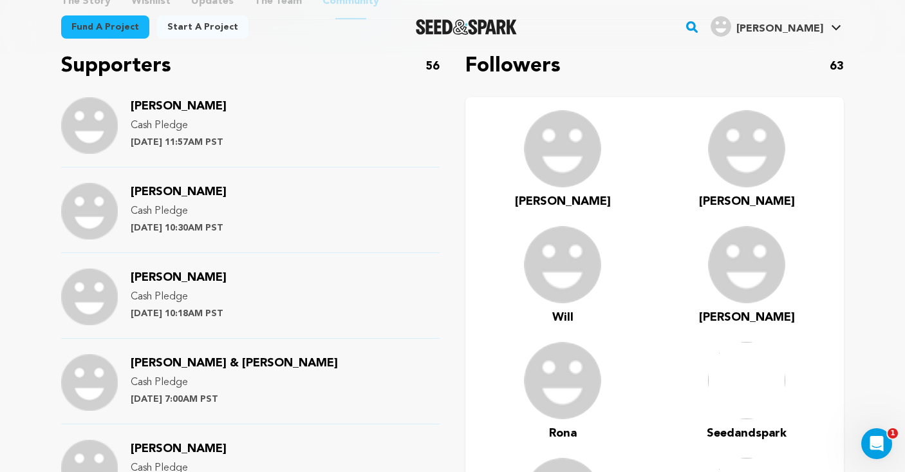
click at [539, 63] on p "Followers" at bounding box center [512, 66] width 95 height 31
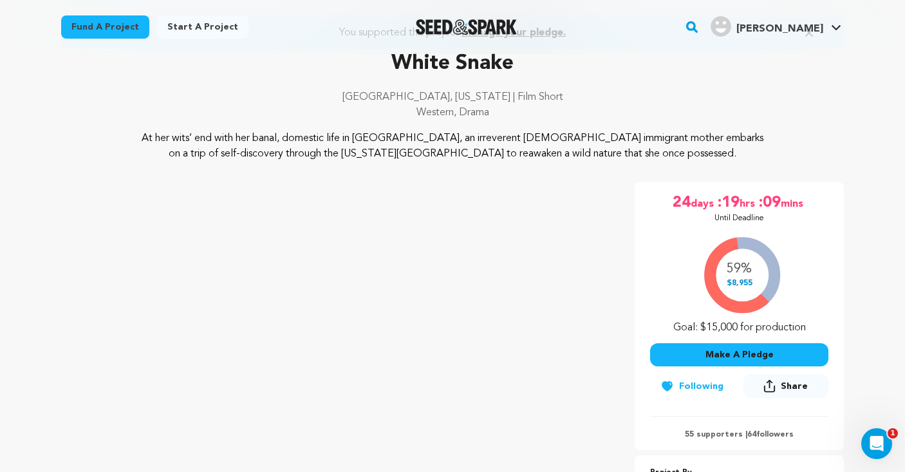
scroll to position [84, 0]
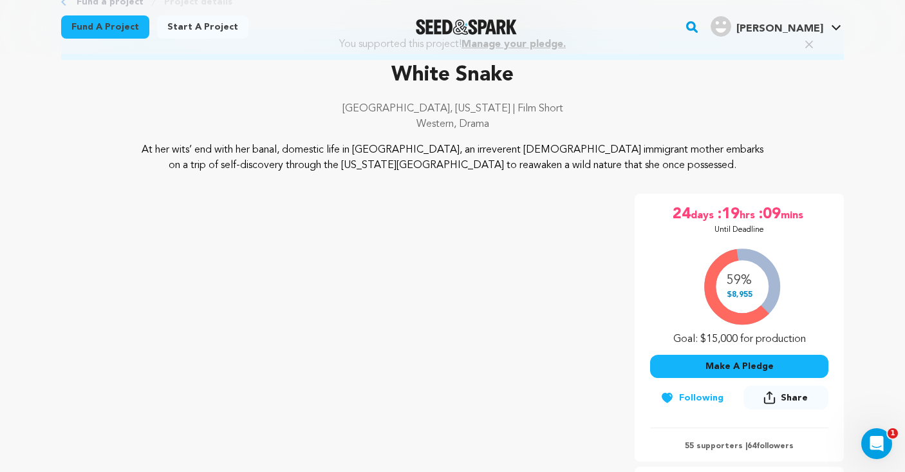
click at [816, 4] on div at bounding box center [802, 5] width 206 height 10
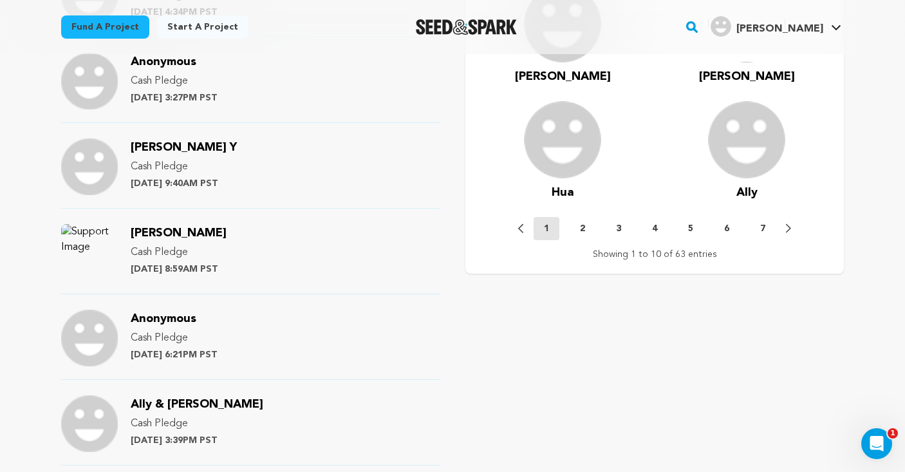
scroll to position [1350, 0]
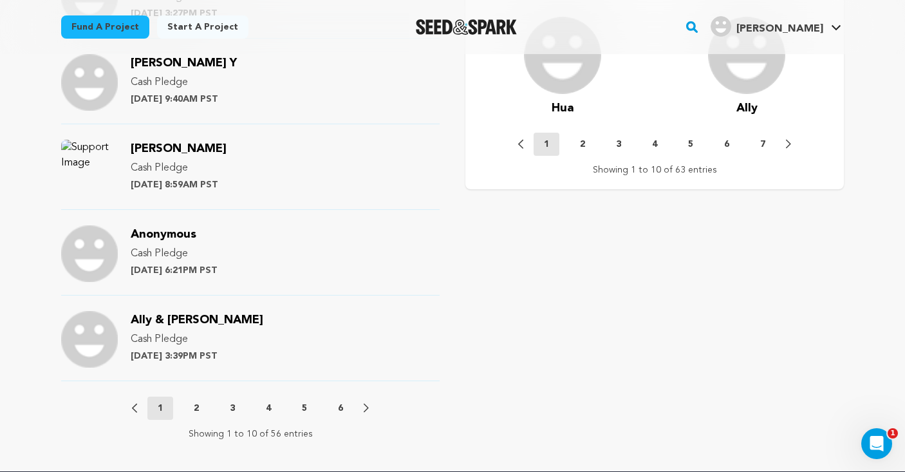
click at [366, 412] on icon at bounding box center [366, 408] width 5 height 10
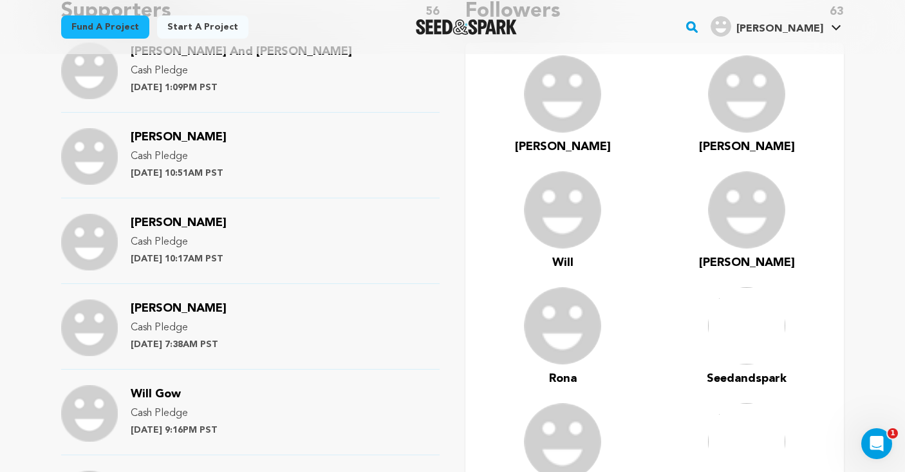
scroll to position [767, 0]
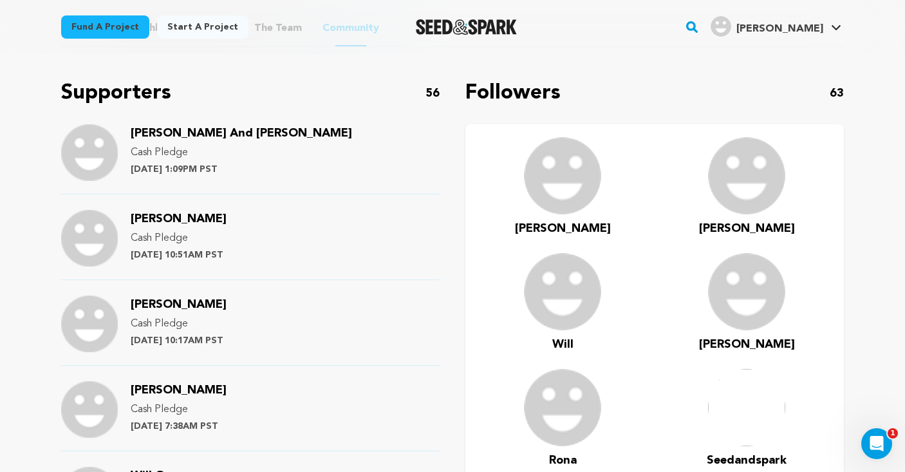
click at [512, 90] on p "Followers" at bounding box center [512, 93] width 95 height 31
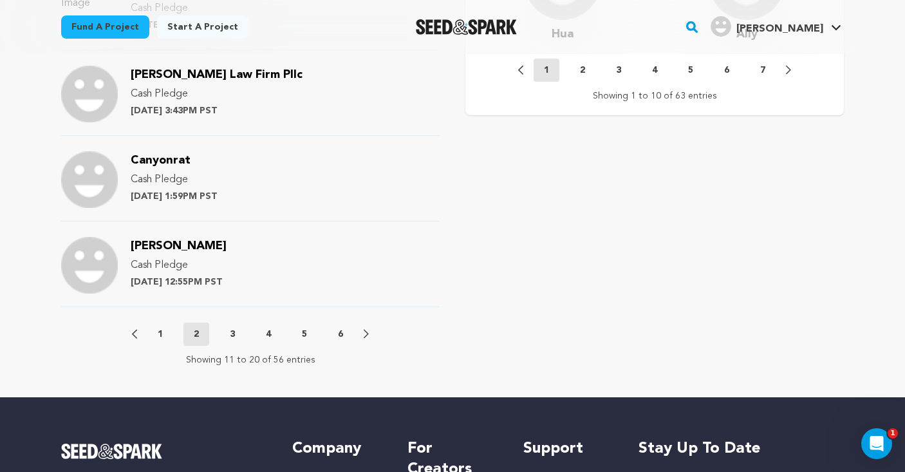
scroll to position [1439, 0]
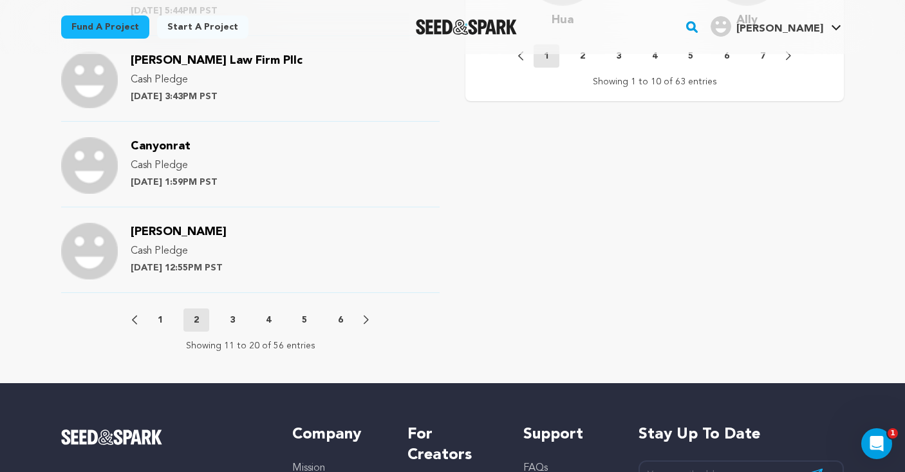
click at [161, 317] on p "1" at bounding box center [160, 319] width 5 height 13
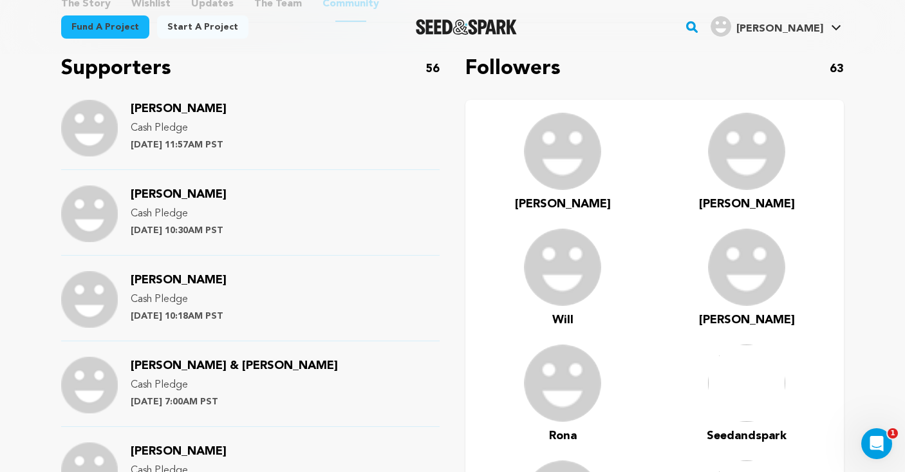
scroll to position [777, 0]
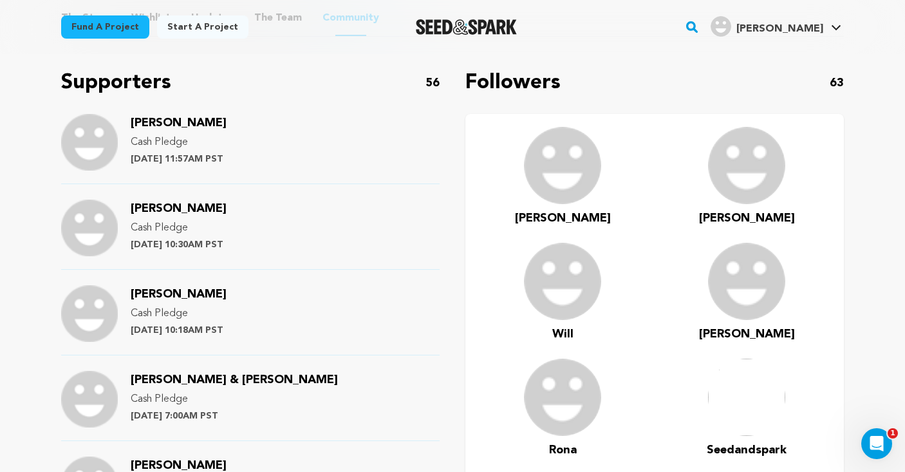
click at [227, 156] on p "[DATE] 11:57AM PST" at bounding box center [179, 159] width 96 height 13
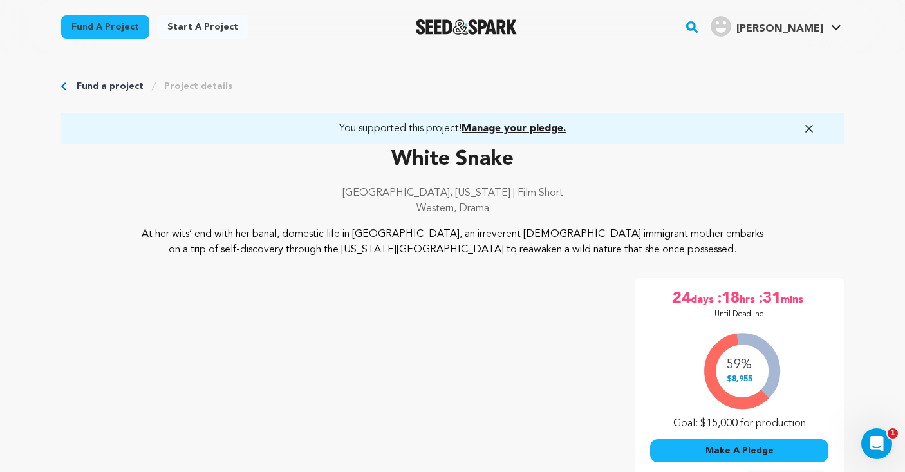
click at [460, 155] on p "White Snake" at bounding box center [452, 159] width 783 height 31
click at [461, 189] on p "[GEOGRAPHIC_DATA], [US_STATE] | Film Short" at bounding box center [452, 192] width 783 height 15
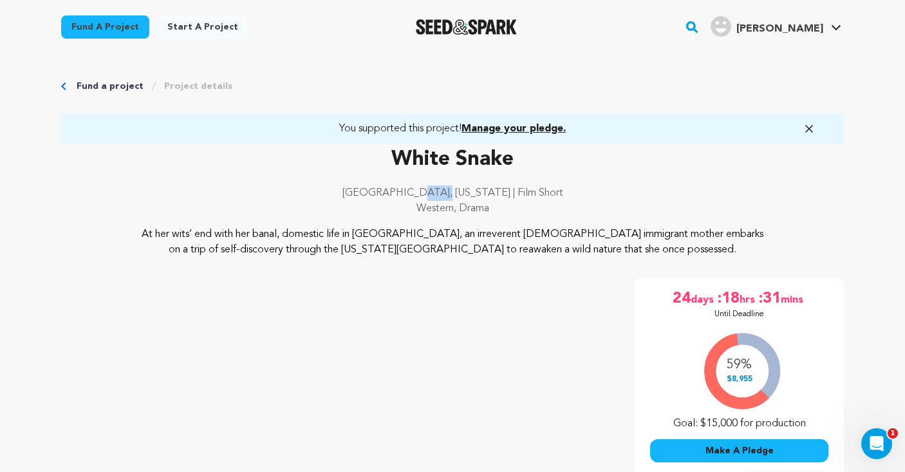
click at [461, 189] on p "[GEOGRAPHIC_DATA], [US_STATE] | Film Short" at bounding box center [452, 192] width 783 height 15
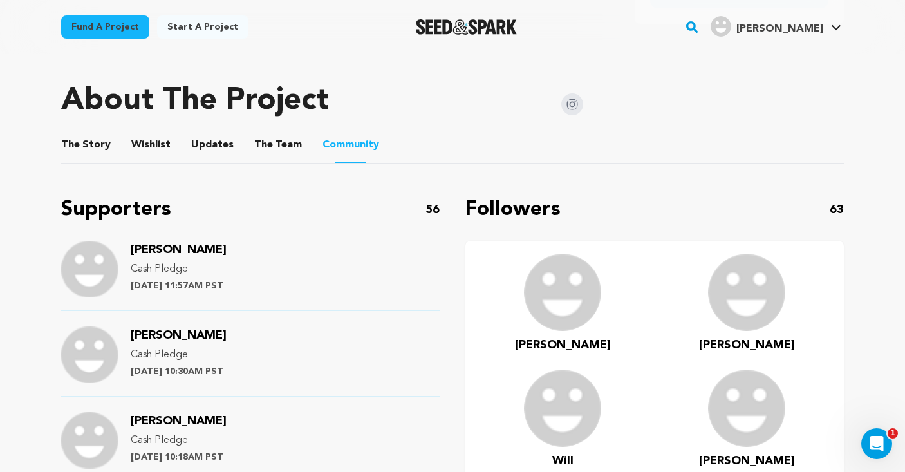
scroll to position [657, 0]
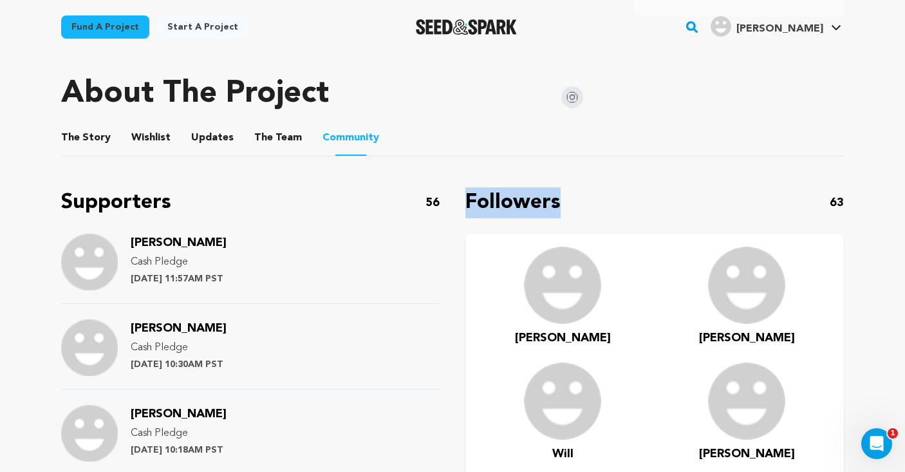
click at [471, 196] on p "Followers" at bounding box center [512, 202] width 95 height 31
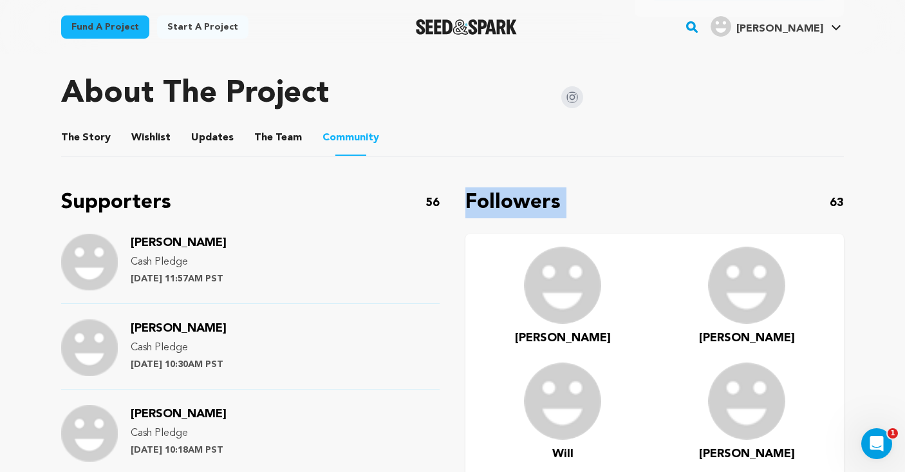
click at [471, 196] on p "Followers" at bounding box center [512, 202] width 95 height 31
